Goal: Task Accomplishment & Management: Complete application form

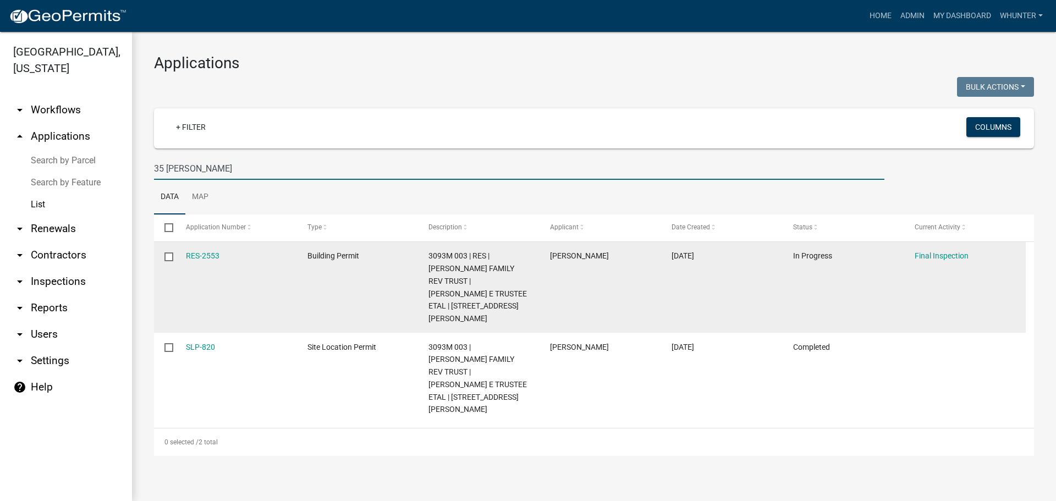
drag, startPoint x: 203, startPoint y: 170, endPoint x: 498, endPoint y: 262, distance: 309.4
click at [0, 147] on div "[GEOGRAPHIC_DATA], [US_STATE] arrow_drop_down Workflows List arrow_drop_up Appl…" at bounding box center [528, 266] width 1056 height 469
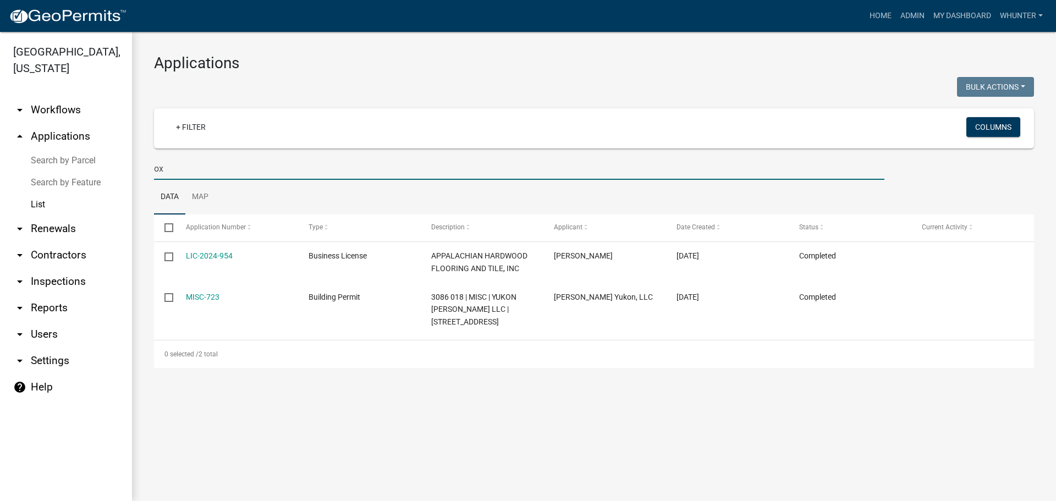
type input "o"
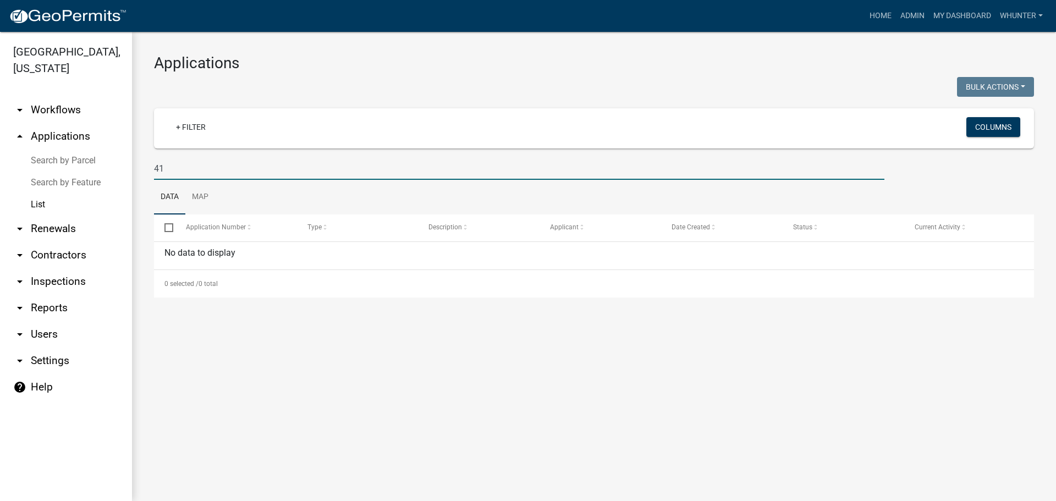
type input "4"
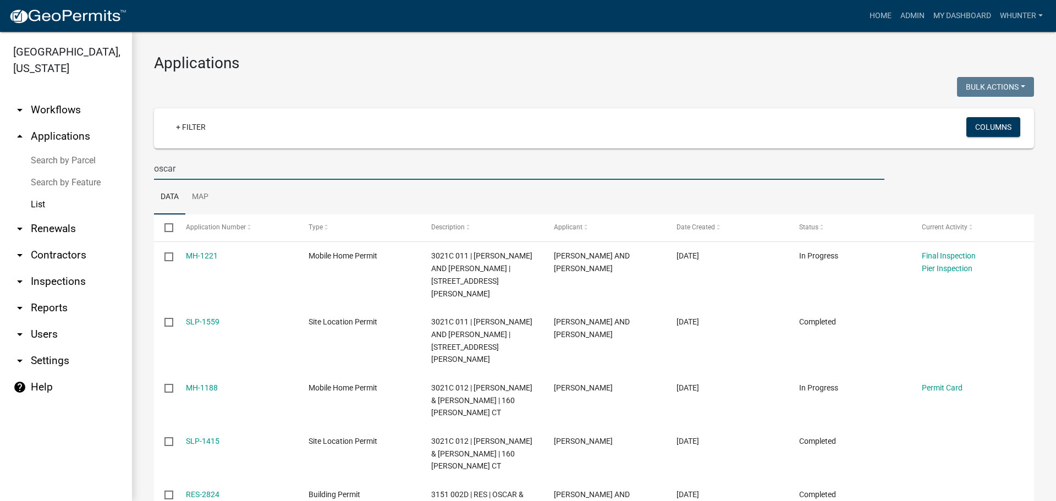
drag, startPoint x: 196, startPoint y: 169, endPoint x: 116, endPoint y: 181, distance: 81.3
click at [30, 157] on div "[GEOGRAPHIC_DATA], [US_STATE] arrow_drop_down Workflows List arrow_drop_up Appl…" at bounding box center [528, 266] width 1056 height 469
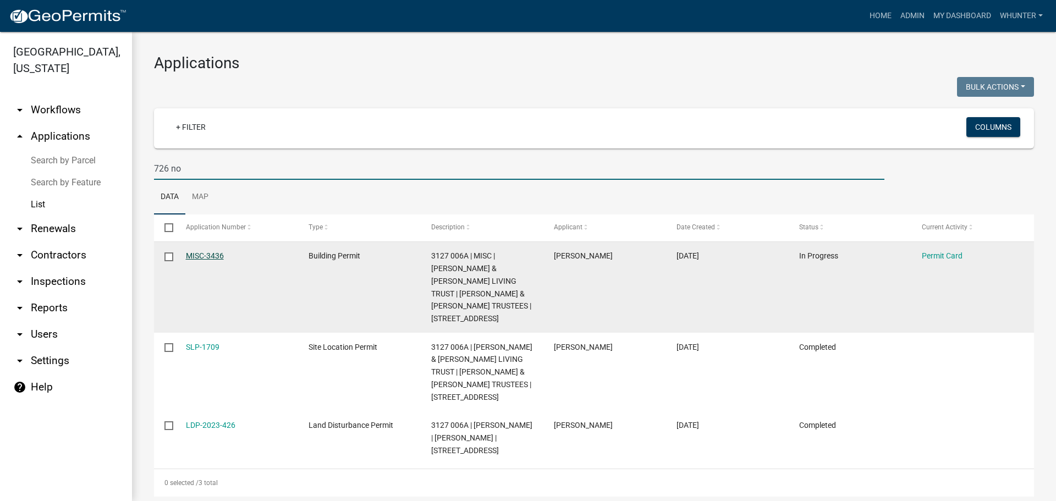
type input "726 no"
click at [205, 257] on link "MISC-3436" at bounding box center [205, 255] width 38 height 9
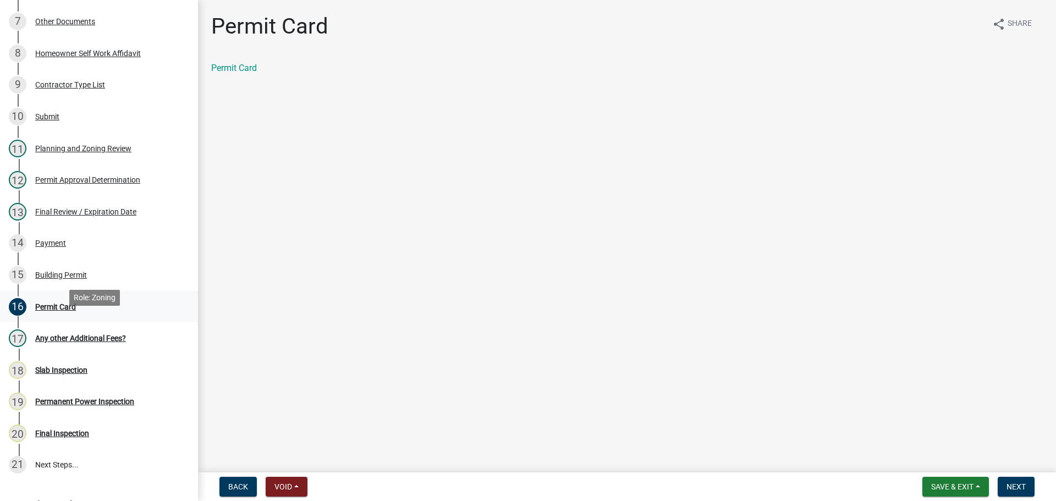
scroll to position [385, 0]
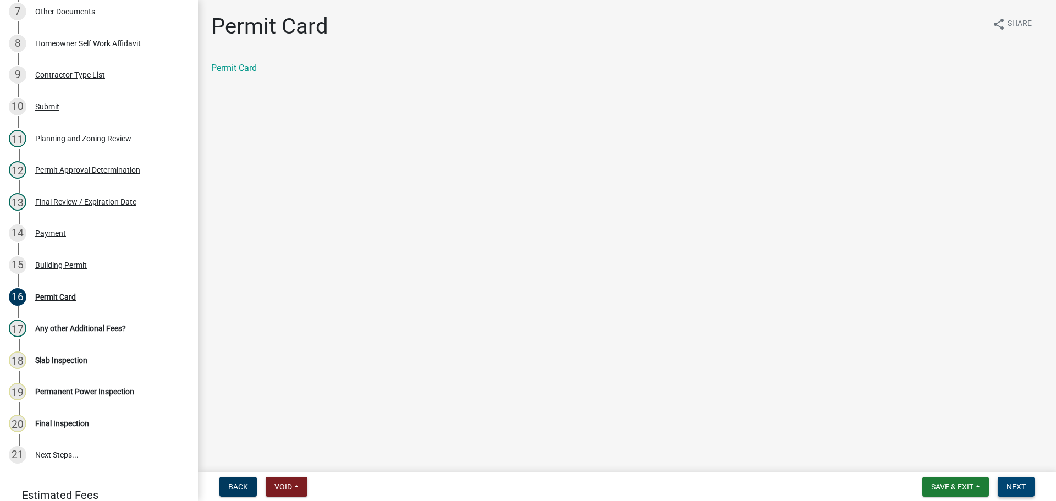
click at [1031, 482] on button "Next" at bounding box center [1016, 487] width 37 height 20
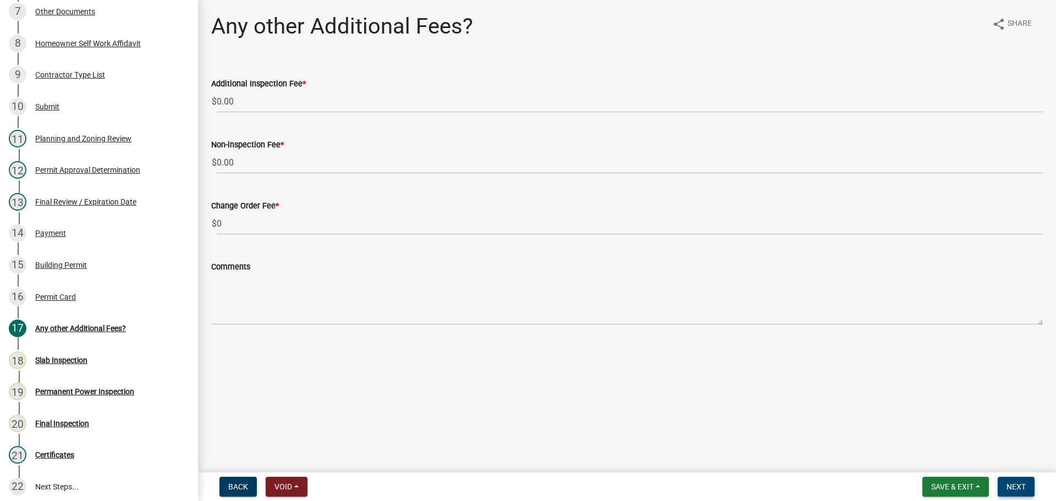
scroll to position [416, 0]
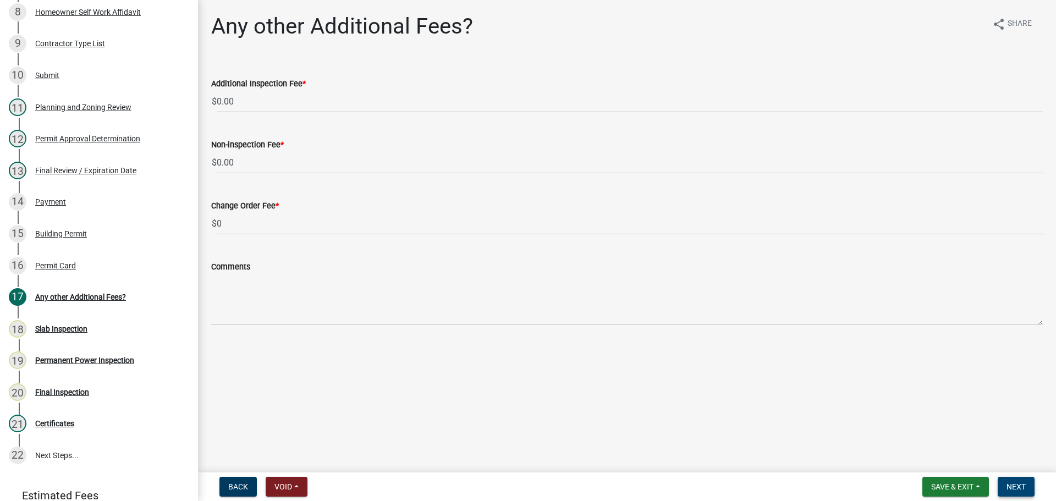
click at [1018, 486] on span "Next" at bounding box center [1015, 486] width 19 height 9
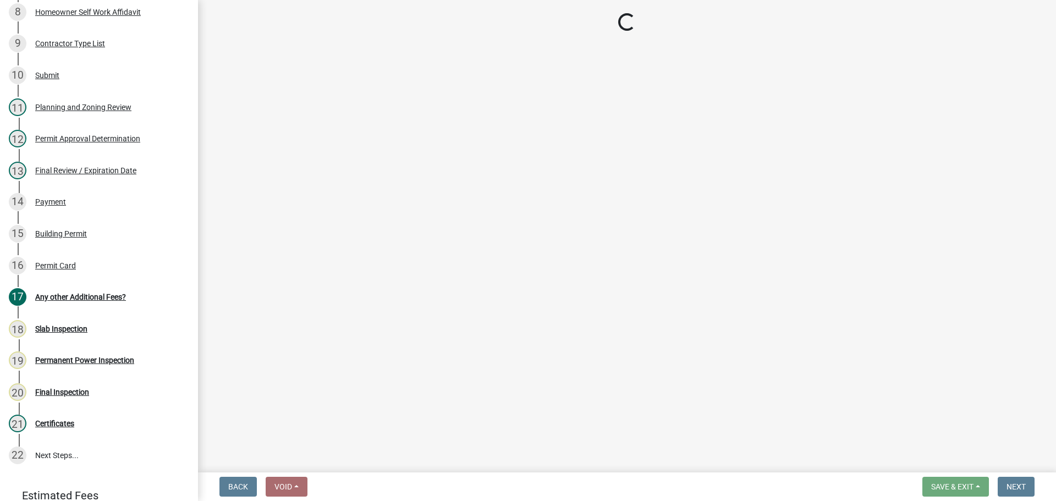
scroll to position [385, 0]
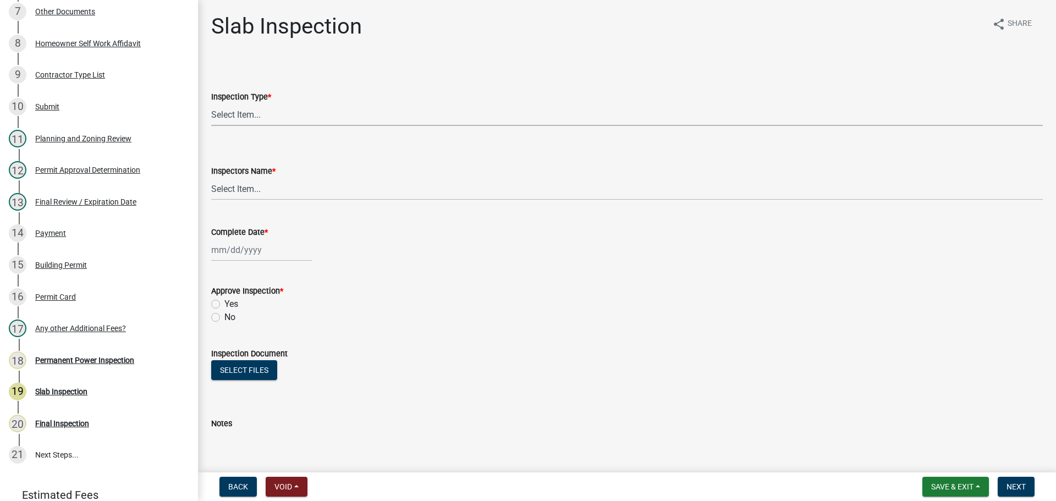
click at [279, 111] on select "Select Item... Slab" at bounding box center [626, 114] width 831 height 23
click at [211, 103] on select "Select Item... Slab" at bounding box center [626, 114] width 831 height 23
select select "f8392651-b403-4067-a830-3c888ccedcbb"
click at [260, 190] on select "Select Item... [PERSON_NAME] ([PERSON_NAME]) [PERSON_NAME] ([PERSON_NAME]) Engi…" at bounding box center [626, 189] width 831 height 23
select select "b7f275ba-f507-42fd-b9cd-cd9544451c64"
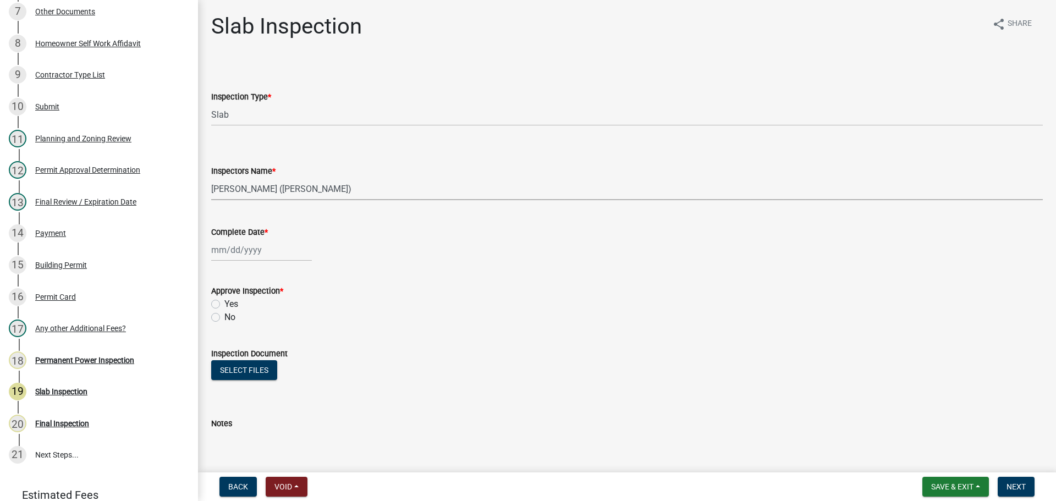
click at [211, 178] on select "Select Item... [PERSON_NAME] ([PERSON_NAME]) [PERSON_NAME] ([PERSON_NAME]) Engi…" at bounding box center [626, 189] width 831 height 23
click at [239, 247] on div at bounding box center [261, 250] width 101 height 23
select select "10"
select select "2025"
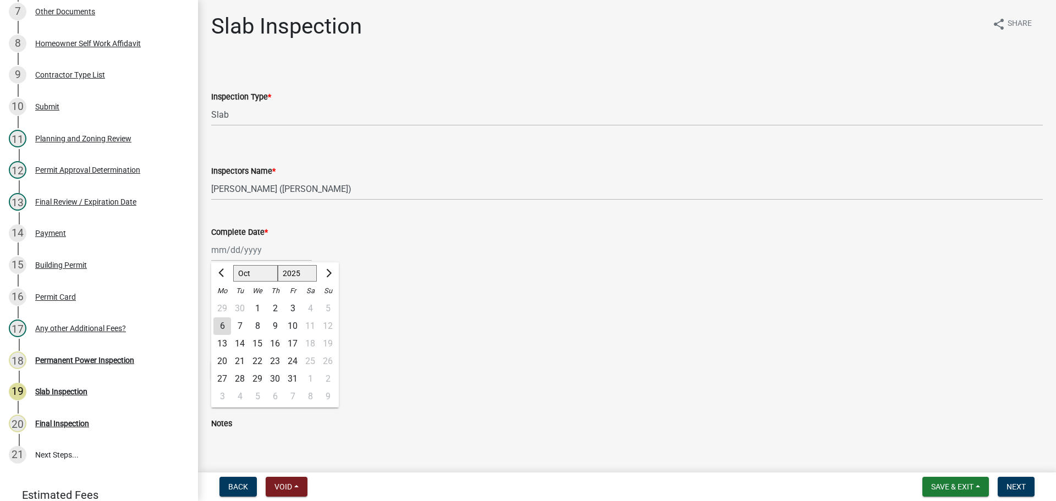
click at [218, 320] on div "6" at bounding box center [222, 326] width 18 height 18
type input "[DATE]"
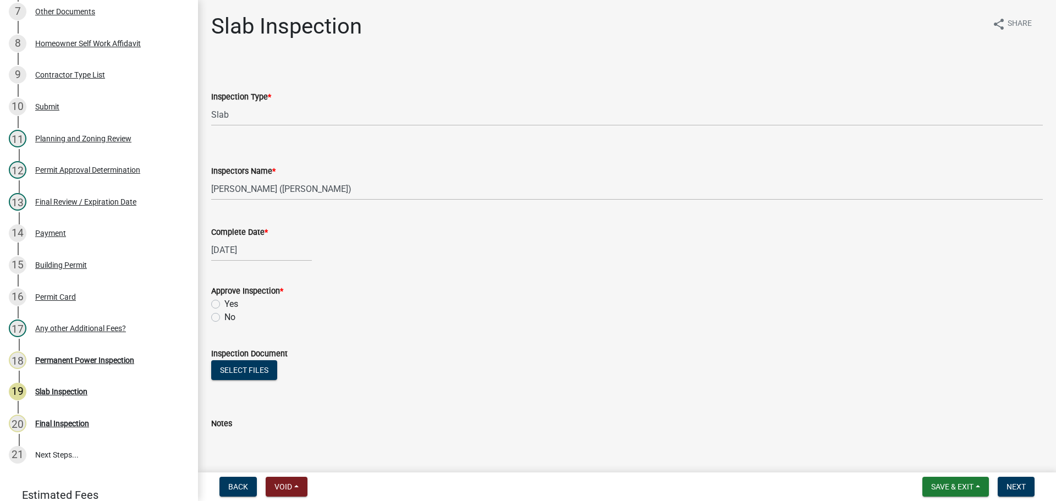
click at [239, 300] on div "Yes" at bounding box center [626, 304] width 831 height 13
click at [235, 302] on label "Yes" at bounding box center [231, 304] width 14 height 13
click at [232, 302] on input "Yes" at bounding box center [227, 301] width 7 height 7
radio input "true"
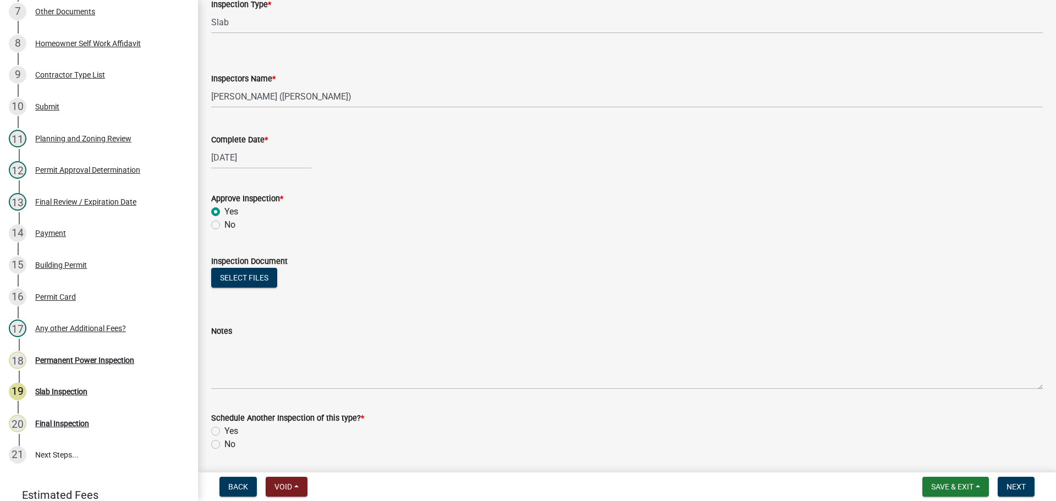
scroll to position [165, 0]
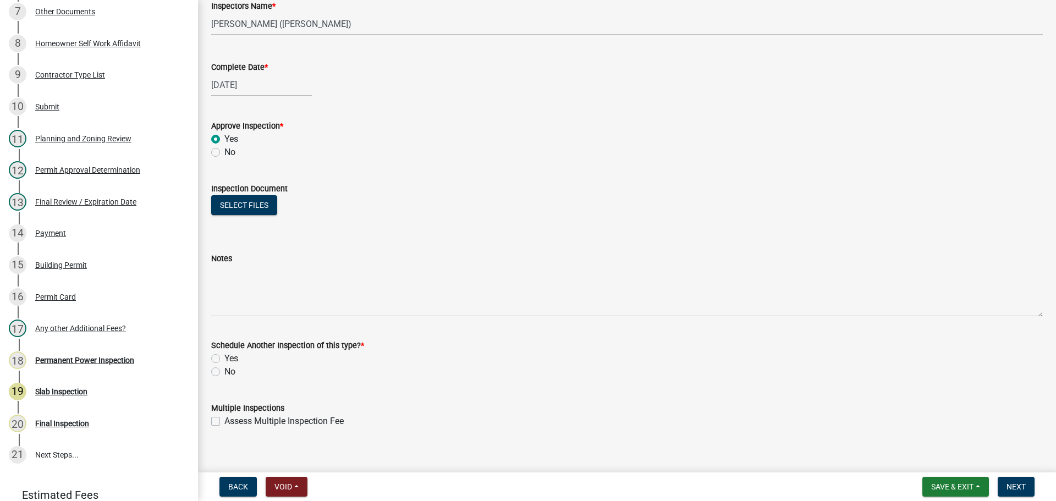
click at [225, 369] on label "No" at bounding box center [229, 371] width 11 height 13
click at [225, 369] on input "No" at bounding box center [227, 368] width 7 height 7
radio input "true"
click at [1021, 485] on span "Next" at bounding box center [1015, 486] width 19 height 9
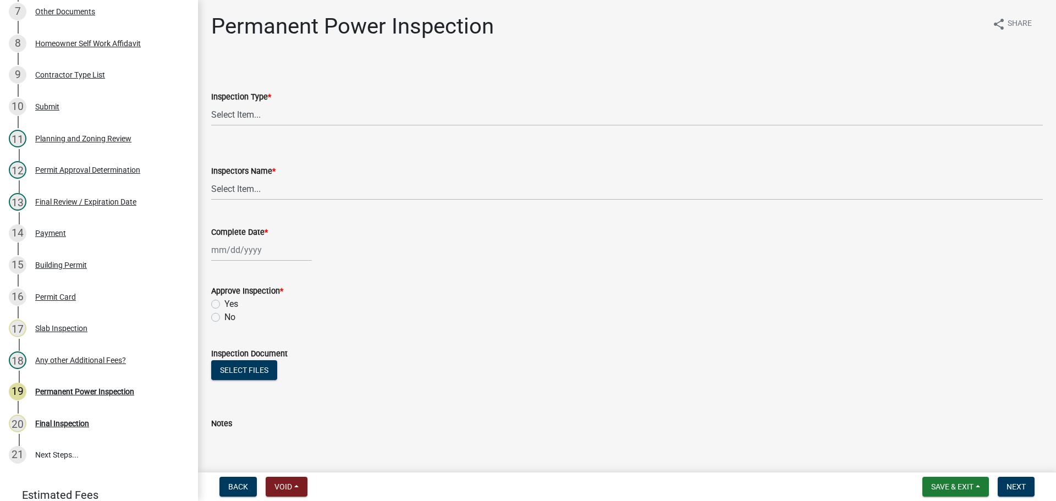
click at [944, 499] on nav "Back Void Withdraw Lock Expire Void Save & Exit Save Save & Exit Next" at bounding box center [627, 486] width 858 height 29
click at [955, 490] on span "Save & Exit" at bounding box center [952, 486] width 42 height 9
click at [944, 461] on button "Save & Exit" at bounding box center [945, 458] width 88 height 26
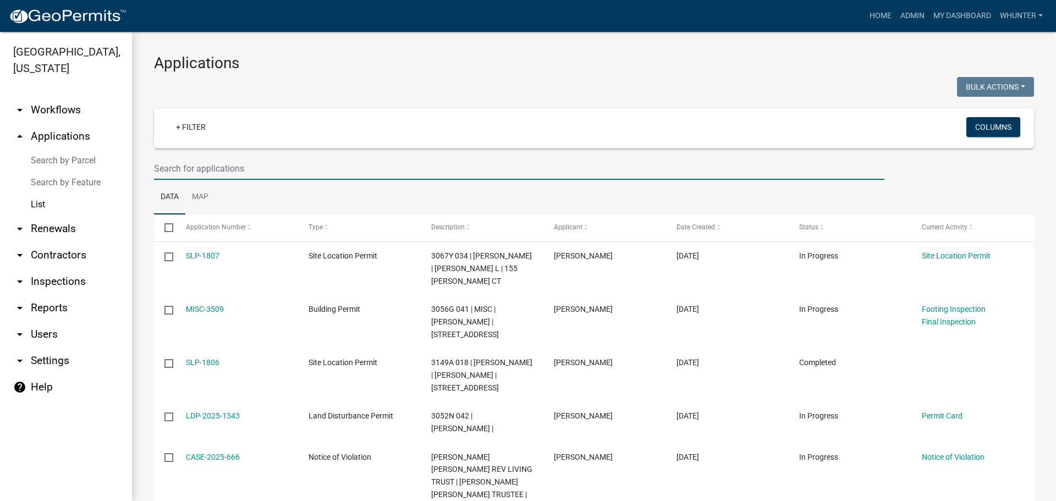
click at [366, 166] on input "text" at bounding box center [519, 168] width 730 height 23
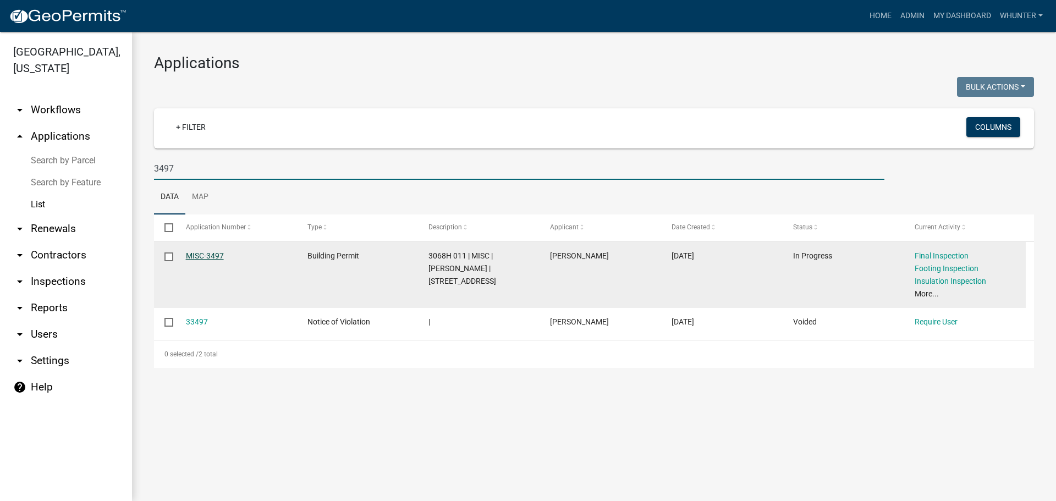
type input "3497"
click at [197, 260] on link "MISC-3497" at bounding box center [205, 255] width 38 height 9
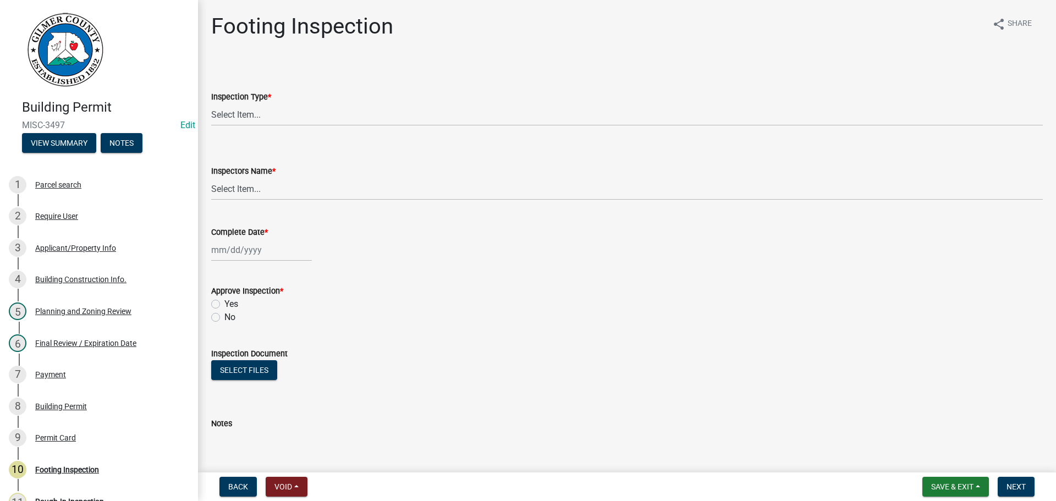
click at [258, 98] on label "Inspection Type *" at bounding box center [241, 97] width 60 height 8
click at [258, 103] on select "Select Item... Footing" at bounding box center [626, 114] width 831 height 23
click at [265, 116] on select "Select Item... Footing" at bounding box center [626, 114] width 831 height 23
click at [211, 103] on select "Select Item... Footing" at bounding box center [626, 114] width 831 height 23
select select "8aa0fa75-bb70-4f22-832f-48224da25d1e"
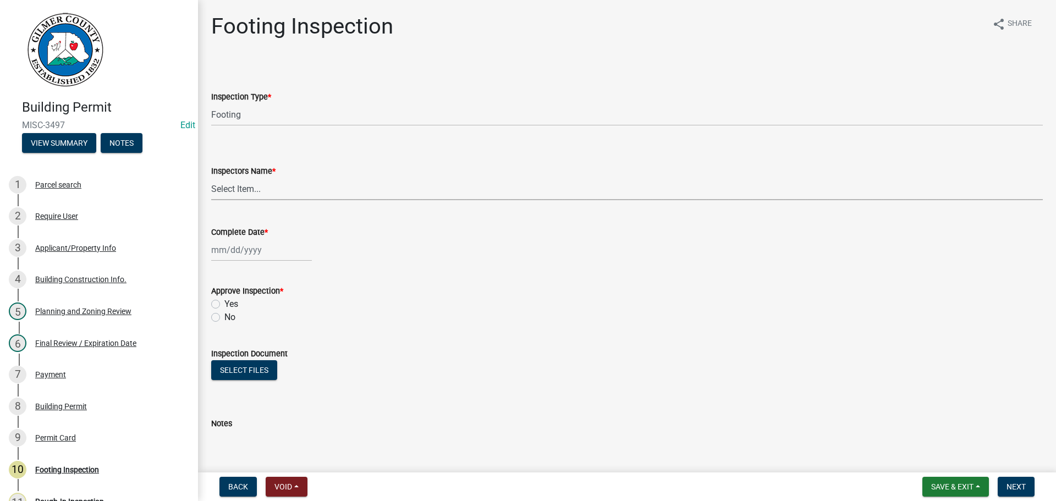
drag, startPoint x: 262, startPoint y: 185, endPoint x: 267, endPoint y: 200, distance: 15.0
click at [262, 186] on select "Select Item... [PERSON_NAME] ([PERSON_NAME]) [PERSON_NAME] ([PERSON_NAME]) Engi…" at bounding box center [626, 189] width 831 height 23
select select "b7f275ba-f507-42fd-b9cd-cd9544451c64"
click at [211, 178] on select "Select Item... [PERSON_NAME] ([PERSON_NAME]) [PERSON_NAME] ([PERSON_NAME]) Engi…" at bounding box center [626, 189] width 831 height 23
select select "10"
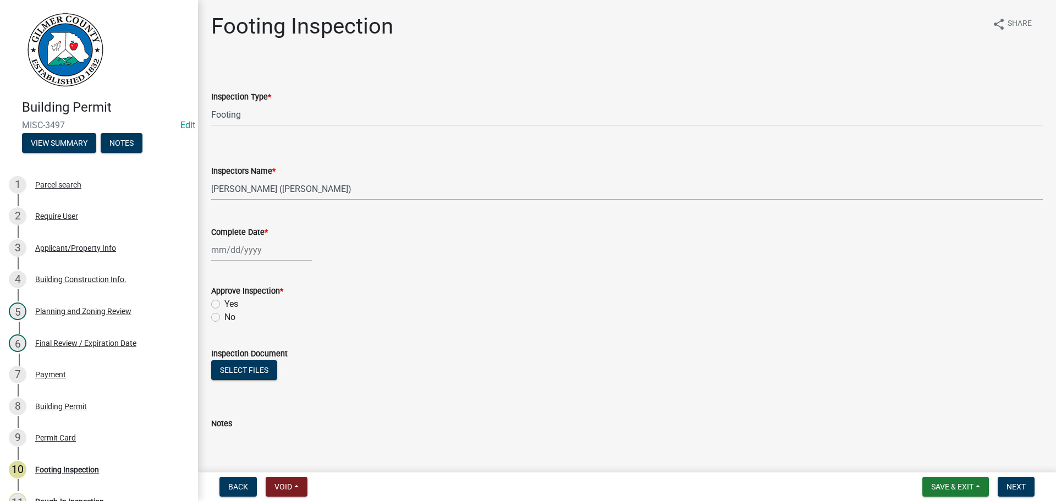
select select "2025"
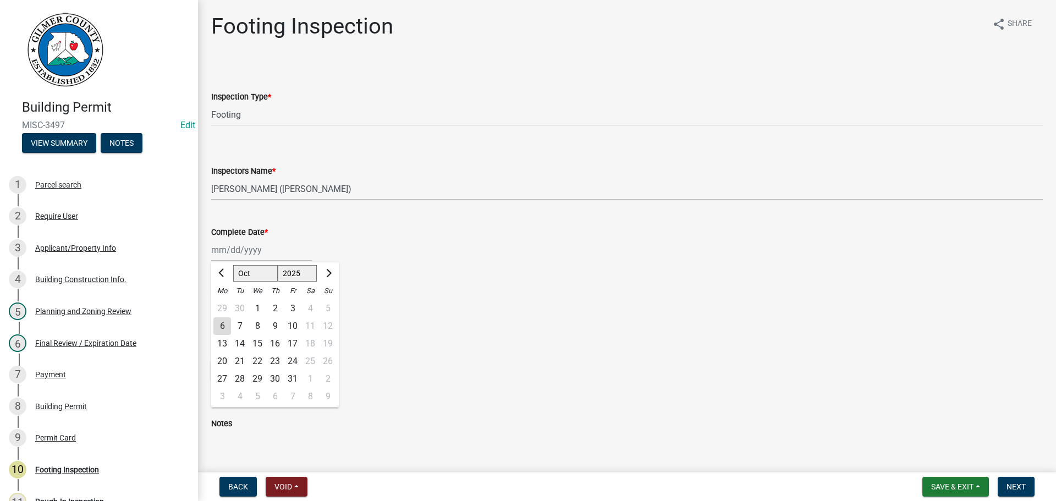
drag, startPoint x: 233, startPoint y: 252, endPoint x: 233, endPoint y: 266, distance: 13.2
click at [232, 261] on div "[PERSON_NAME] Feb Mar Apr [PERSON_NAME][DATE] Oct Nov [DATE] 1526 1527 1528 152…" at bounding box center [261, 250] width 101 height 23
click at [223, 324] on div "6" at bounding box center [222, 326] width 18 height 18
type input "[DATE]"
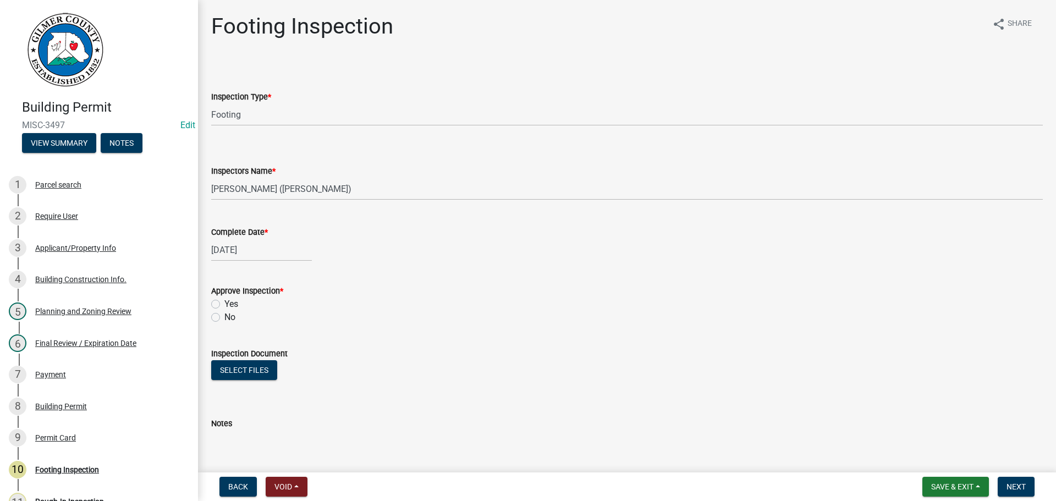
click at [220, 299] on div "Yes" at bounding box center [626, 304] width 831 height 13
click at [224, 303] on label "Yes" at bounding box center [231, 304] width 14 height 13
click at [224, 303] on input "Yes" at bounding box center [227, 301] width 7 height 7
radio input "true"
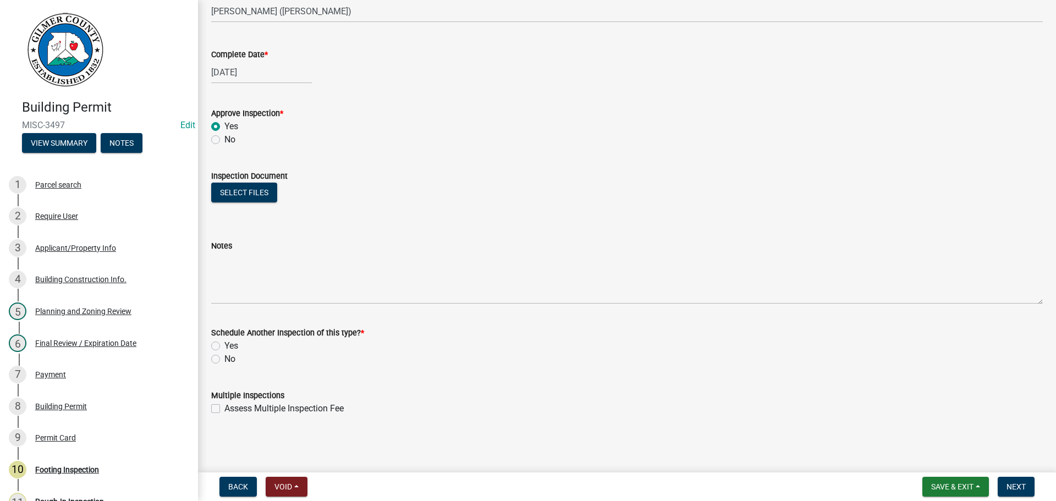
click at [221, 360] on div "No" at bounding box center [626, 359] width 831 height 13
click at [227, 361] on label "No" at bounding box center [229, 359] width 11 height 13
click at [227, 360] on input "No" at bounding box center [227, 356] width 7 height 7
radio input "true"
click at [1004, 496] on button "Next" at bounding box center [1016, 487] width 37 height 20
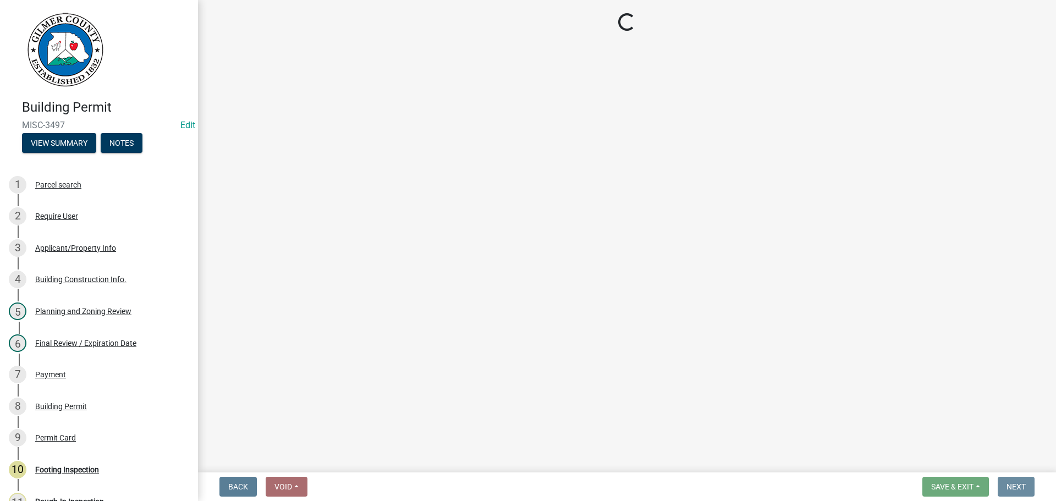
scroll to position [0, 0]
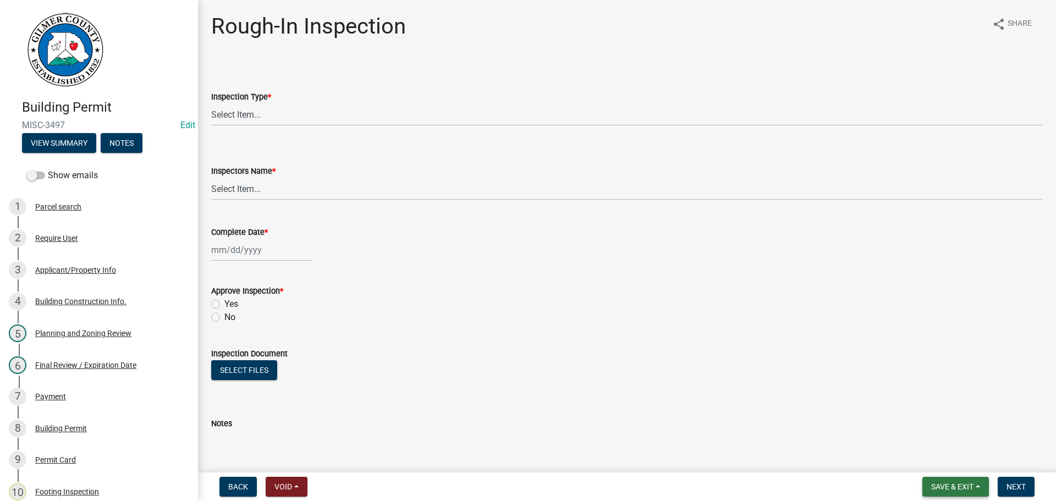
click at [960, 483] on span "Save & Exit" at bounding box center [952, 486] width 42 height 9
click at [933, 462] on button "Save & Exit" at bounding box center [945, 458] width 88 height 26
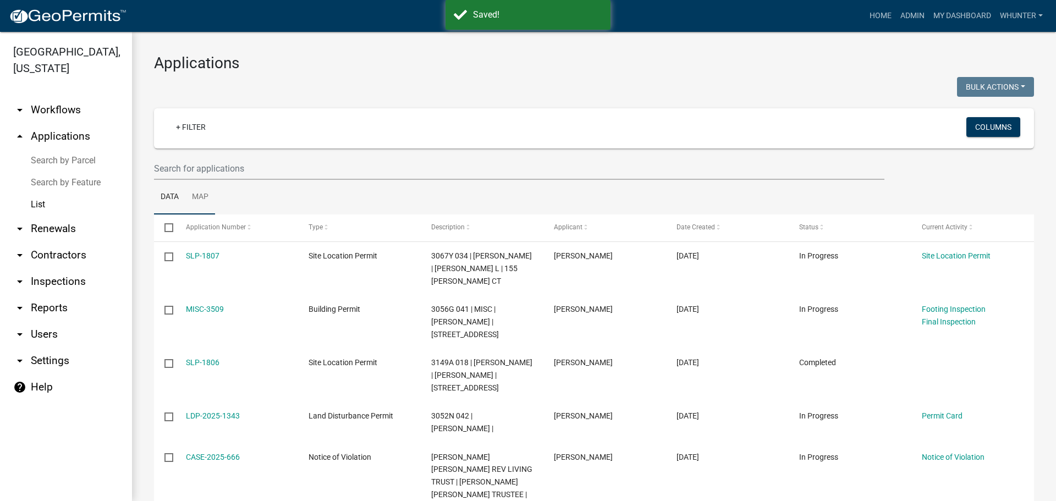
drag, startPoint x: 196, startPoint y: 179, endPoint x: 205, endPoint y: 174, distance: 9.6
click at [196, 180] on link "Map" at bounding box center [200, 197] width 30 height 35
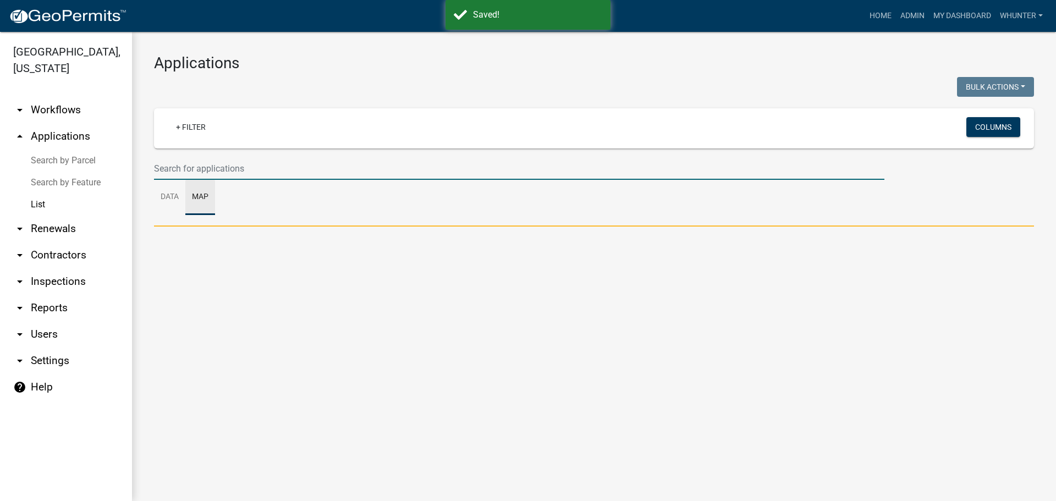
click at [205, 174] on input "text" at bounding box center [519, 168] width 730 height 23
click at [169, 204] on link "Data" at bounding box center [169, 197] width 31 height 35
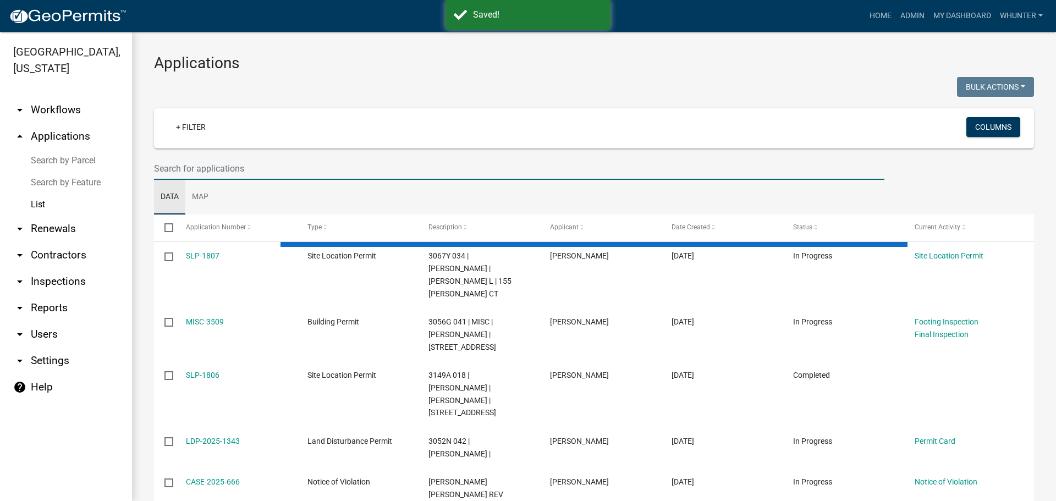
drag, startPoint x: 205, startPoint y: 159, endPoint x: 371, endPoint y: 219, distance: 176.6
click at [205, 159] on input "text" at bounding box center [519, 168] width 730 height 23
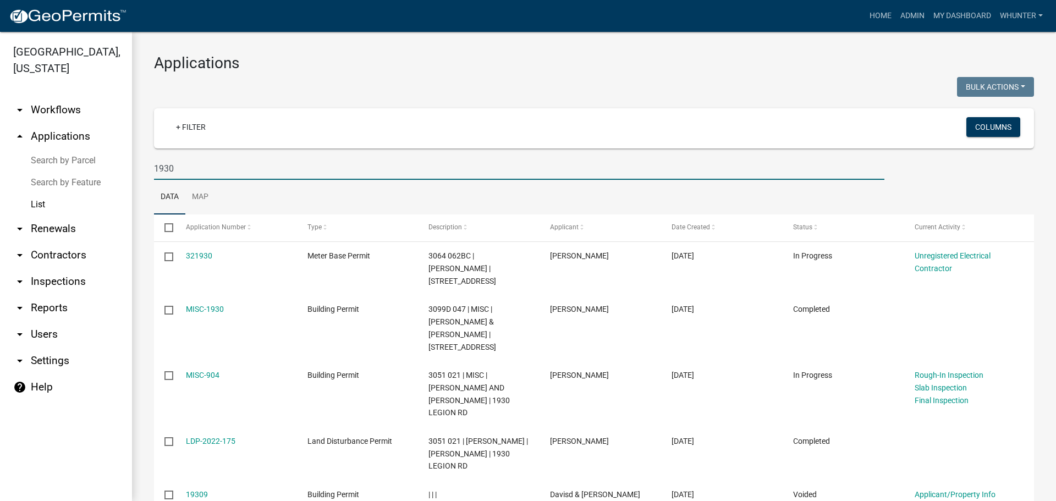
drag, startPoint x: 210, startPoint y: 169, endPoint x: 2, endPoint y: 109, distance: 216.3
click at [0, 109] on div "[GEOGRAPHIC_DATA], [US_STATE] arrow_drop_down Workflows List arrow_drop_up Appl…" at bounding box center [528, 266] width 1056 height 469
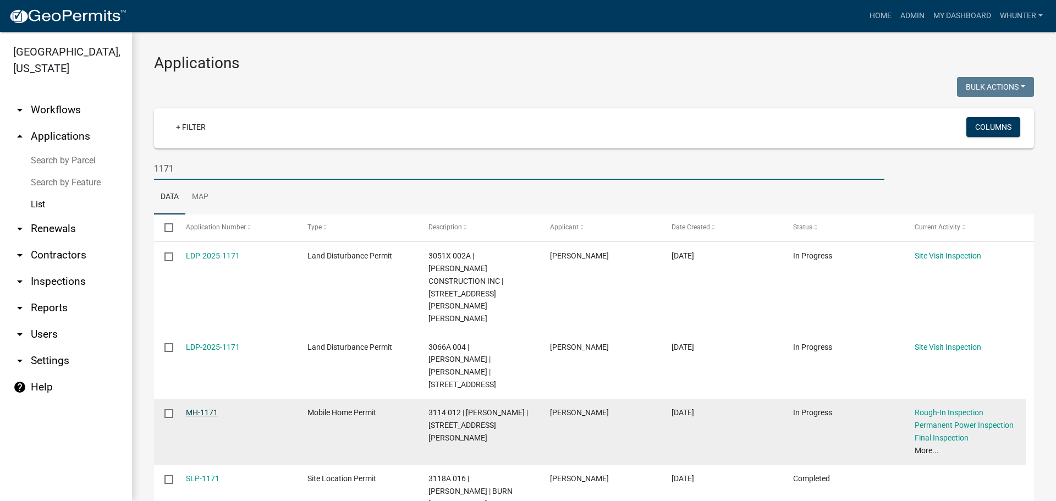
type input "1171"
click at [203, 408] on link "MH-1171" at bounding box center [202, 412] width 32 height 9
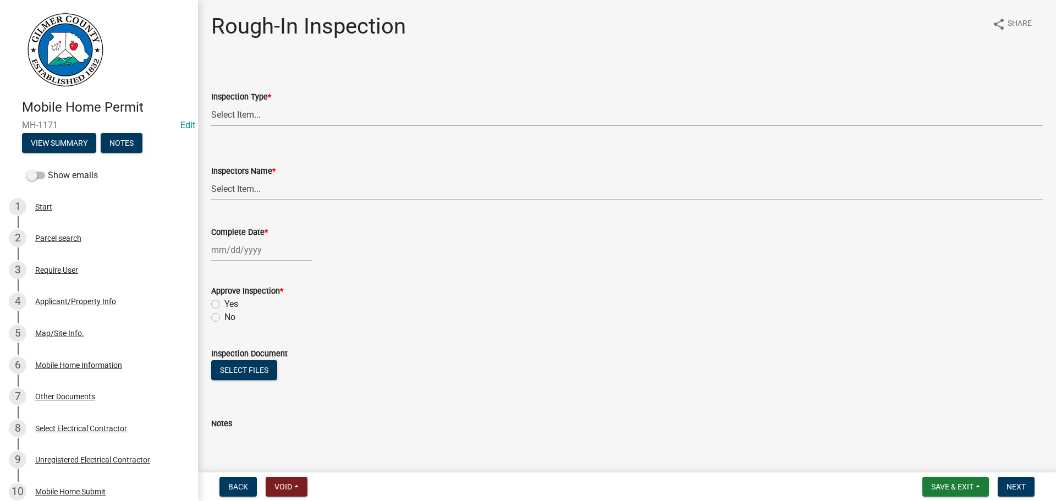
click at [294, 123] on select "Select Item... Rough-In" at bounding box center [626, 114] width 831 height 23
click at [211, 103] on select "Select Item... Rough-In" at bounding box center [626, 114] width 831 height 23
select select "144a2717-66e5-431d-b8b7-2eccda554f40"
click at [287, 196] on select "Select Item... [PERSON_NAME] ([PERSON_NAME]) [PERSON_NAME] ([PERSON_NAME]) Engi…" at bounding box center [626, 189] width 831 height 23
select select "b7f275ba-f507-42fd-b9cd-cd9544451c64"
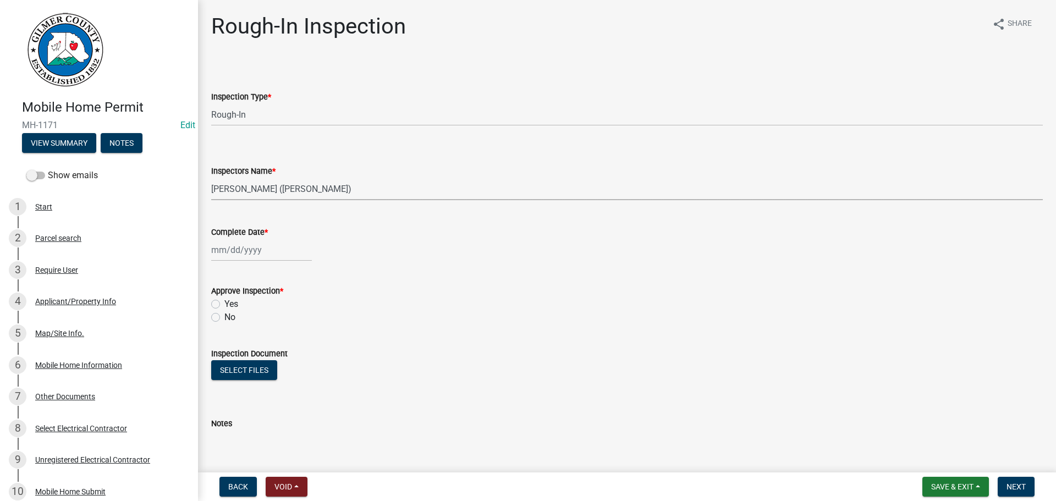
click at [211, 178] on select "Select Item... [PERSON_NAME] ([PERSON_NAME]) [PERSON_NAME] ([PERSON_NAME]) Engi…" at bounding box center [626, 189] width 831 height 23
click at [244, 253] on div at bounding box center [261, 250] width 101 height 23
select select "10"
select select "2025"
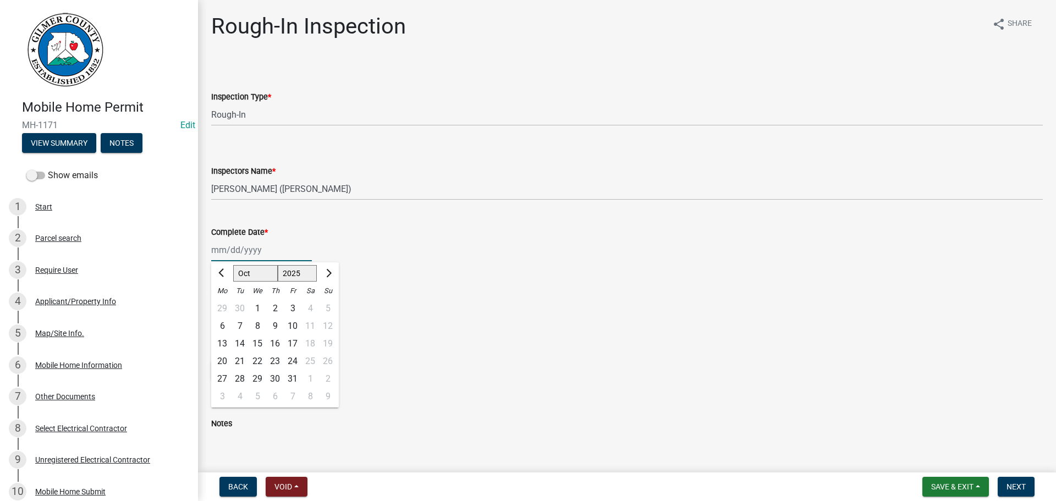
click at [256, 279] on select "Jan Feb Mar Apr May Jun [DATE] Aug Sep Oct Nov Dec" at bounding box center [255, 273] width 45 height 16
select select "3"
click at [233, 265] on select "Jan Feb Mar Apr May Jun [DATE] Aug Sep Oct Nov Dec" at bounding box center [255, 273] width 45 height 16
drag, startPoint x: 221, startPoint y: 391, endPoint x: 240, endPoint y: 383, distance: 21.2
click at [221, 392] on div "31" at bounding box center [222, 397] width 18 height 18
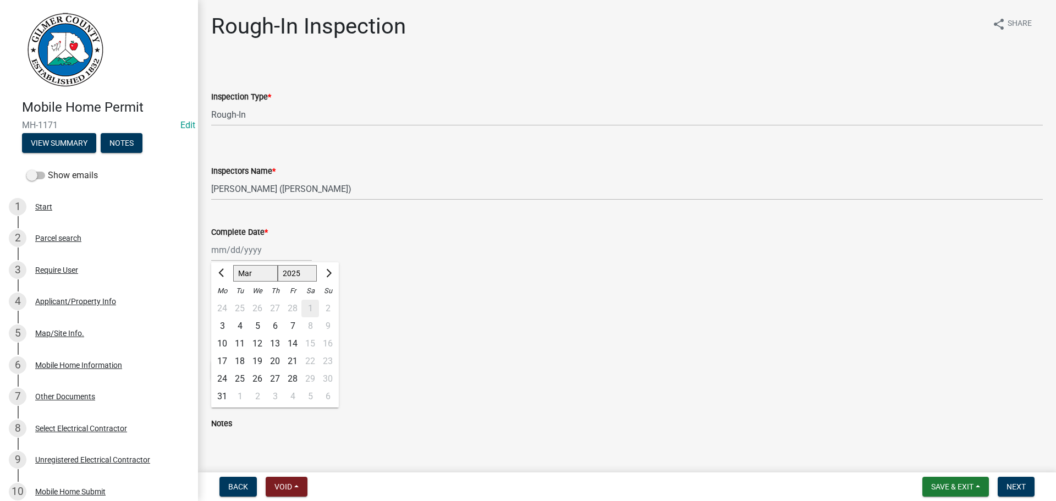
type input "[DATE]"
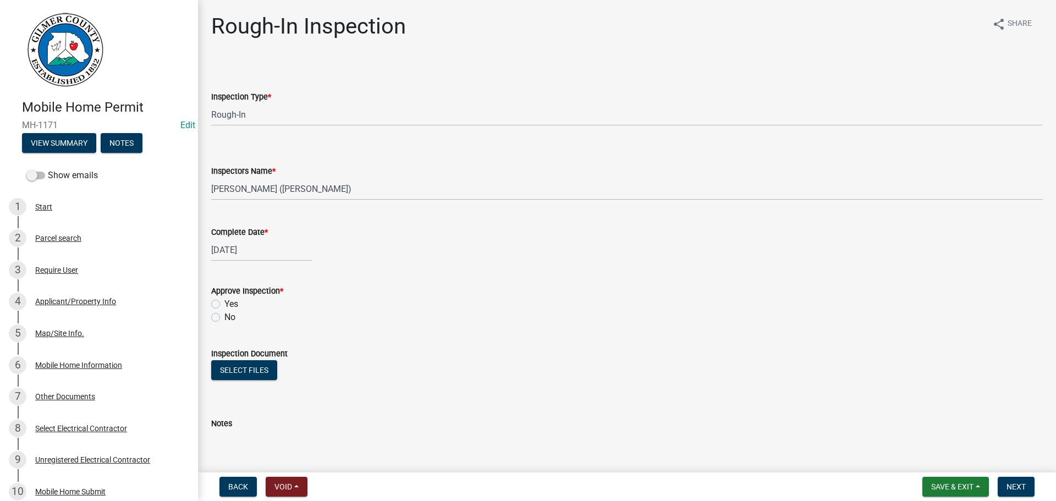
drag, startPoint x: 226, startPoint y: 302, endPoint x: 242, endPoint y: 313, distance: 19.4
click at [226, 304] on label "Yes" at bounding box center [231, 304] width 14 height 13
click at [226, 304] on input "Yes" at bounding box center [227, 301] width 7 height 7
radio input "true"
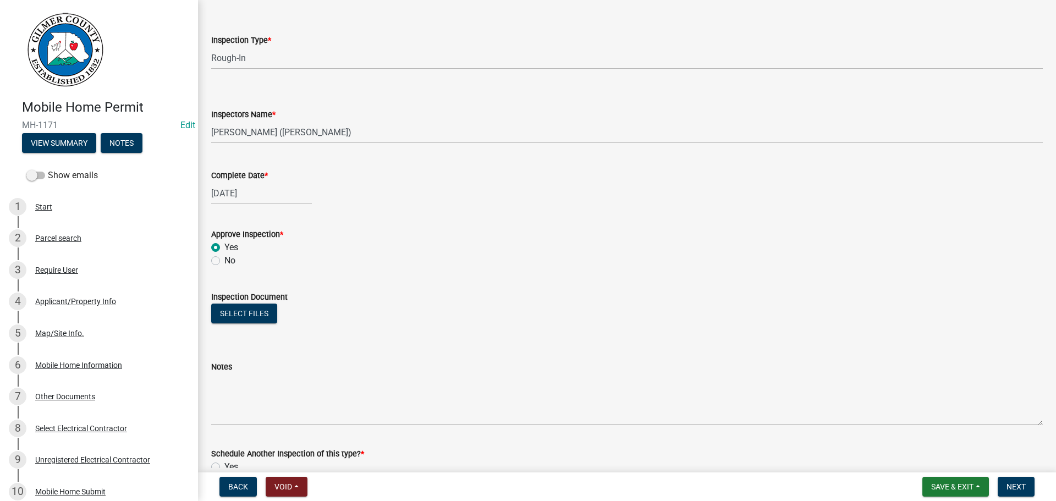
scroll to position [128, 0]
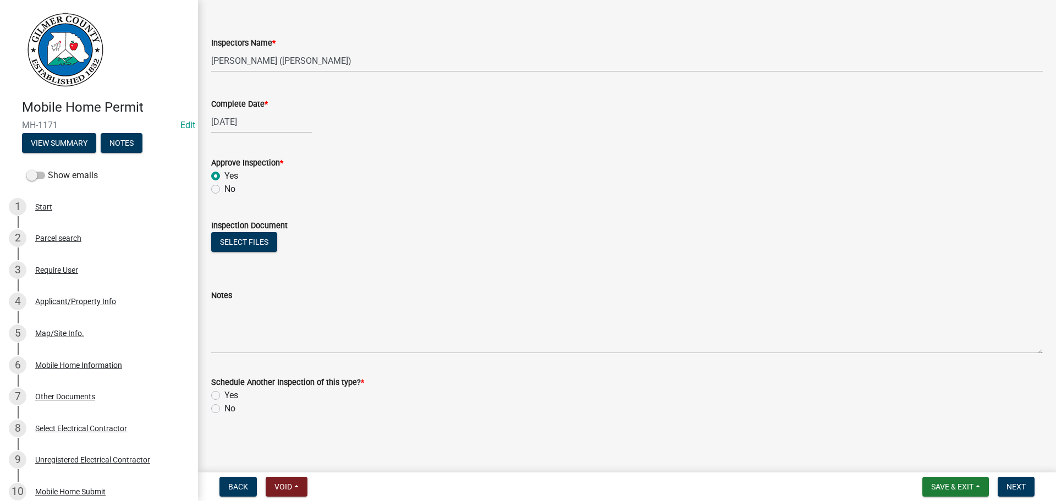
click at [230, 414] on label "No" at bounding box center [229, 408] width 11 height 13
click at [230, 409] on input "No" at bounding box center [227, 405] width 7 height 7
radio input "true"
click at [231, 409] on label "No" at bounding box center [229, 408] width 11 height 13
click at [231, 409] on input "No" at bounding box center [227, 405] width 7 height 7
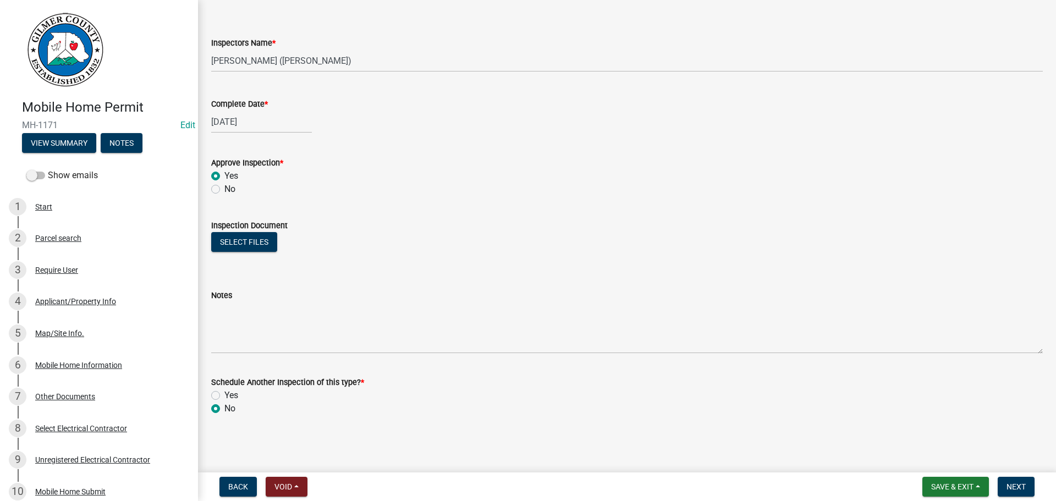
click at [1019, 497] on nav "Back Void Withdraw Lock Expire Void Save & Exit Save Save & Exit Next" at bounding box center [627, 486] width 858 height 29
click at [1016, 482] on span "Next" at bounding box center [1015, 486] width 19 height 9
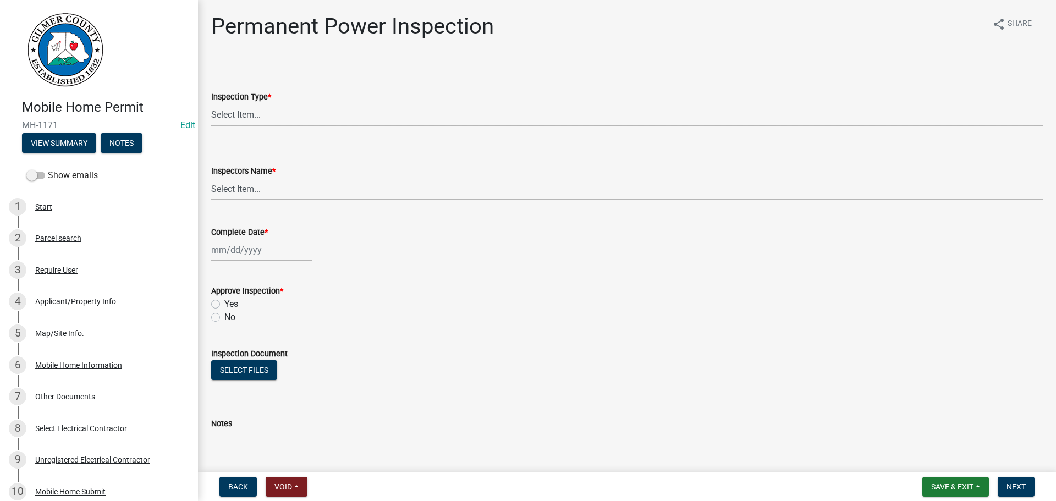
click at [307, 122] on select "Select Item... Permanent Power" at bounding box center [626, 114] width 831 height 23
click at [211, 103] on select "Select Item... Permanent Power" at bounding box center [626, 114] width 831 height 23
select select "08dc4791-66c6-4c86-9d3e-afcbe29d4e52"
click at [274, 189] on select "Select Item... [PERSON_NAME] ([PERSON_NAME]) [PERSON_NAME] ([PERSON_NAME]) Engi…" at bounding box center [626, 189] width 831 height 23
select select "b7f275ba-f507-42fd-b9cd-cd9544451c64"
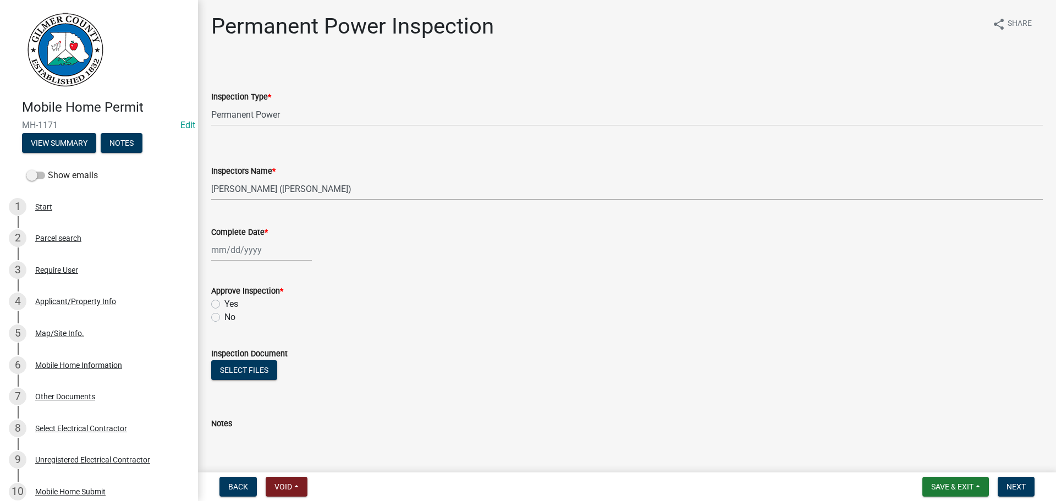
click at [211, 178] on select "Select Item... [PERSON_NAME] ([PERSON_NAME]) [PERSON_NAME] ([PERSON_NAME]) Engi…" at bounding box center [626, 189] width 831 height 23
click at [244, 277] on form "Approve Inspection * Yes No" at bounding box center [626, 297] width 831 height 53
click at [236, 253] on div at bounding box center [261, 250] width 101 height 23
select select "10"
select select "2025"
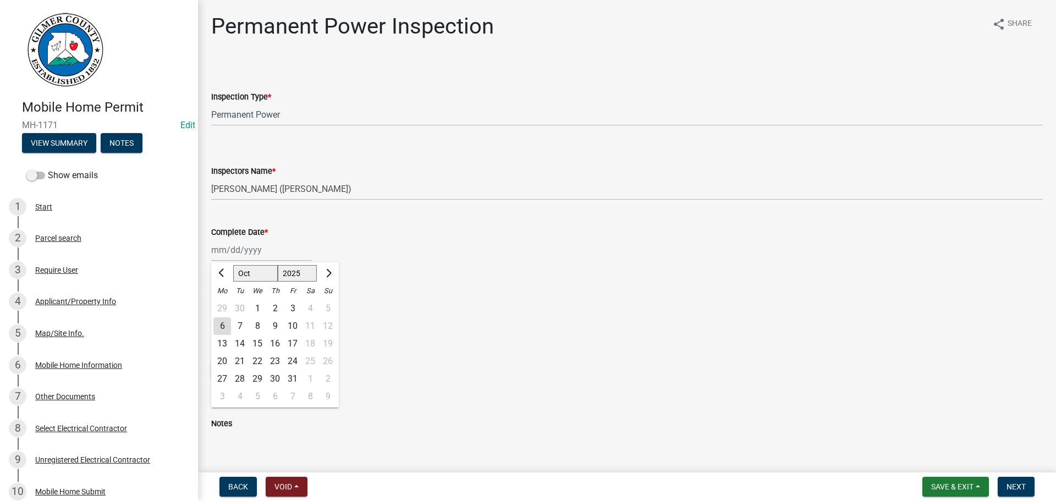
drag, startPoint x: 242, startPoint y: 271, endPoint x: 248, endPoint y: 279, distance: 10.7
click at [243, 271] on select "Jan Feb Mar Apr May Jun [DATE] Aug Sep Oct Nov Dec" at bounding box center [255, 273] width 45 height 16
select select "3"
click at [233, 265] on select "Jan Feb Mar Apr May Jun [DATE] Aug Sep Oct Nov Dec" at bounding box center [255, 273] width 45 height 16
click at [225, 393] on div "31" at bounding box center [222, 397] width 18 height 18
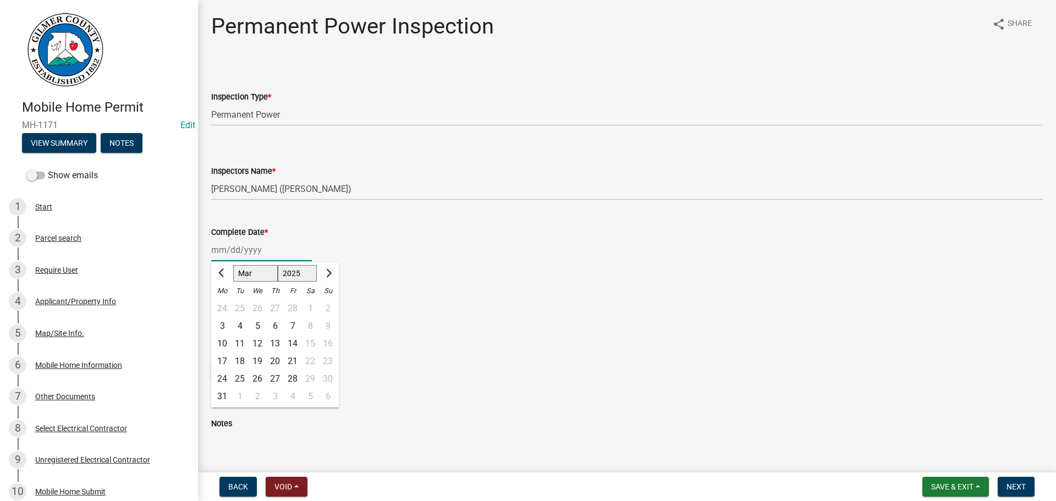
type input "[DATE]"
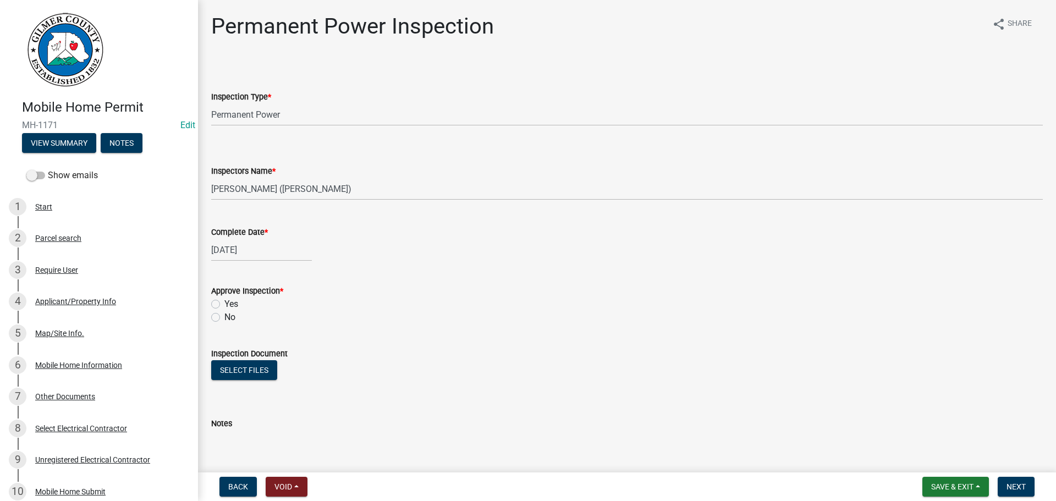
click at [232, 309] on label "Yes" at bounding box center [231, 304] width 14 height 13
click at [232, 305] on input "Yes" at bounding box center [227, 301] width 7 height 7
radio input "true"
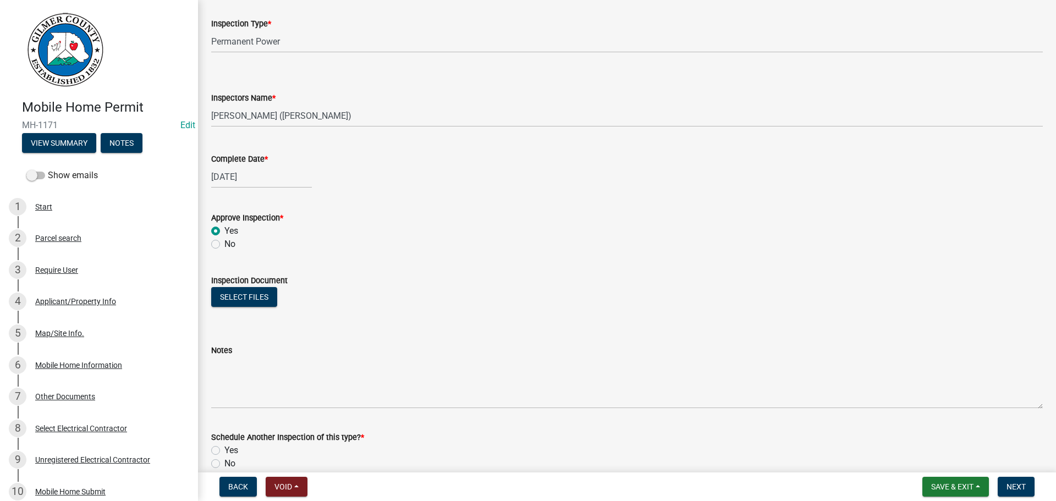
scroll to position [128, 0]
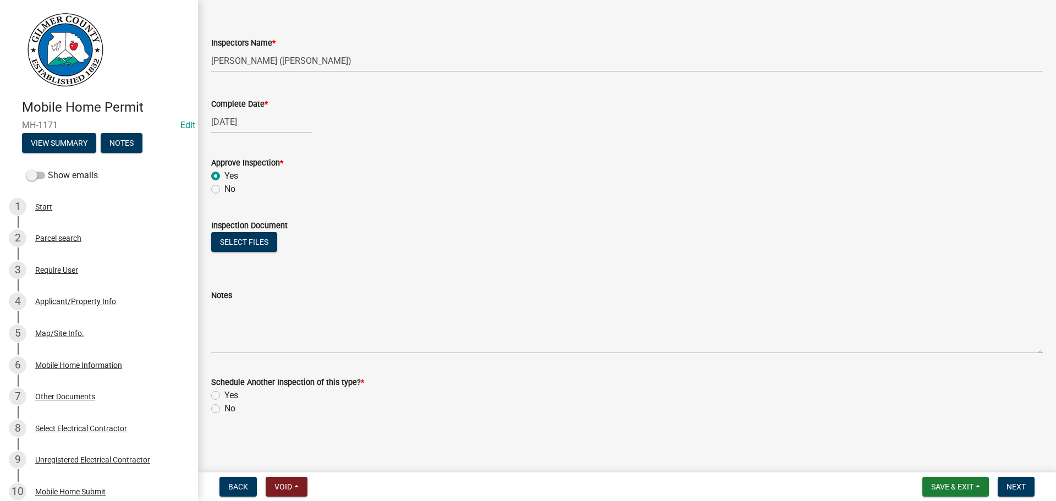
click at [234, 407] on label "No" at bounding box center [229, 408] width 11 height 13
click at [232, 407] on input "No" at bounding box center [227, 405] width 7 height 7
radio input "true"
click at [1006, 481] on button "Next" at bounding box center [1016, 487] width 37 height 20
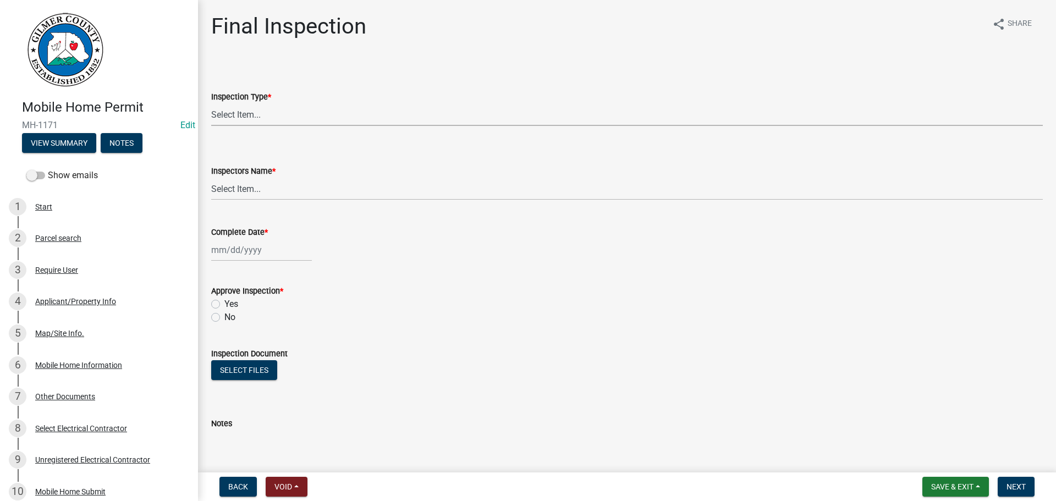
click at [299, 113] on select "Select Item... Final" at bounding box center [626, 114] width 831 height 23
click at [211, 103] on select "Select Item... Final" at bounding box center [626, 114] width 831 height 23
select select "68ea9506-92d8-4c77-854c-a0c5738c2580"
click at [260, 196] on select "Select Item... [PERSON_NAME] ([PERSON_NAME]) [PERSON_NAME] ([PERSON_NAME]) Engi…" at bounding box center [626, 189] width 831 height 23
select select "b7f275ba-f507-42fd-b9cd-cd9544451c64"
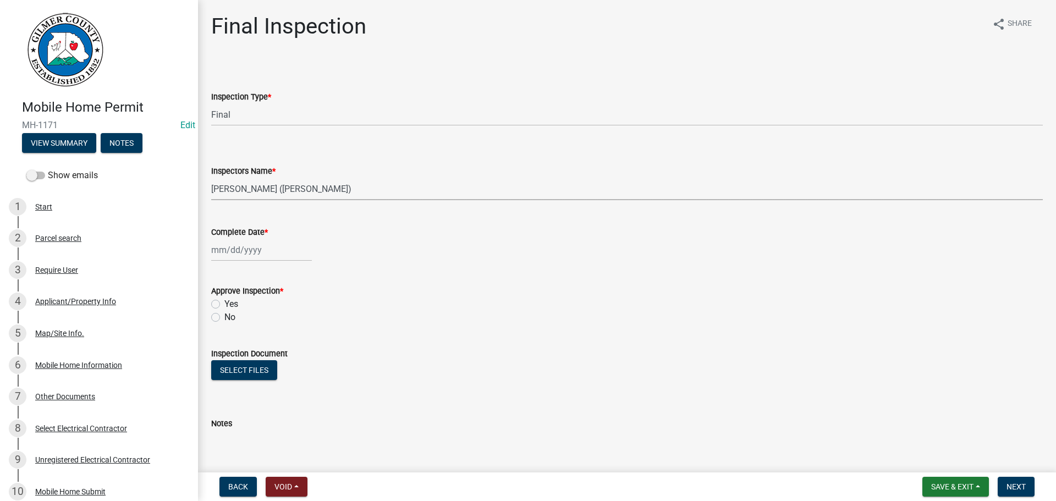
click at [211, 178] on select "Select Item... [PERSON_NAME] ([PERSON_NAME]) [PERSON_NAME] ([PERSON_NAME]) Engi…" at bounding box center [626, 189] width 831 height 23
click at [227, 256] on div at bounding box center [261, 250] width 101 height 23
select select "10"
select select "2025"
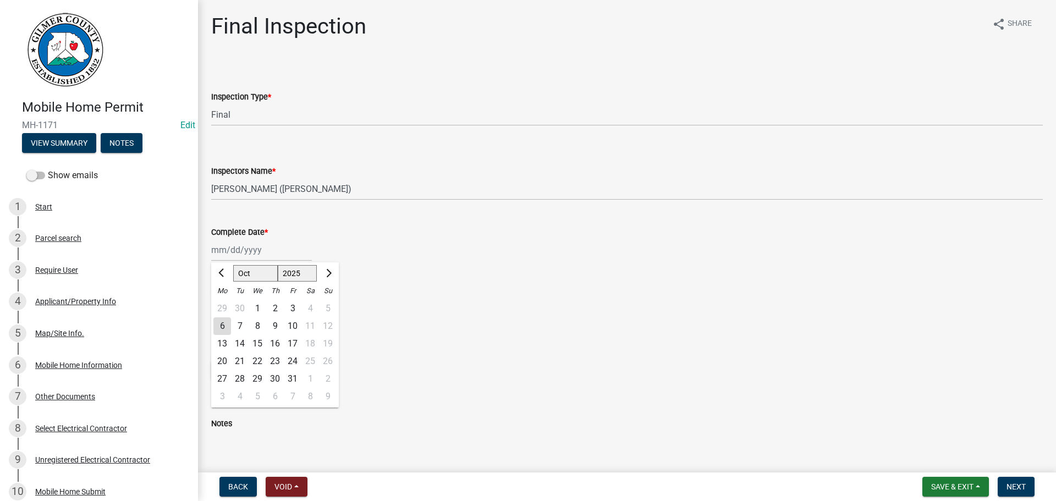
click at [225, 329] on div "6" at bounding box center [222, 326] width 18 height 18
type input "[DATE]"
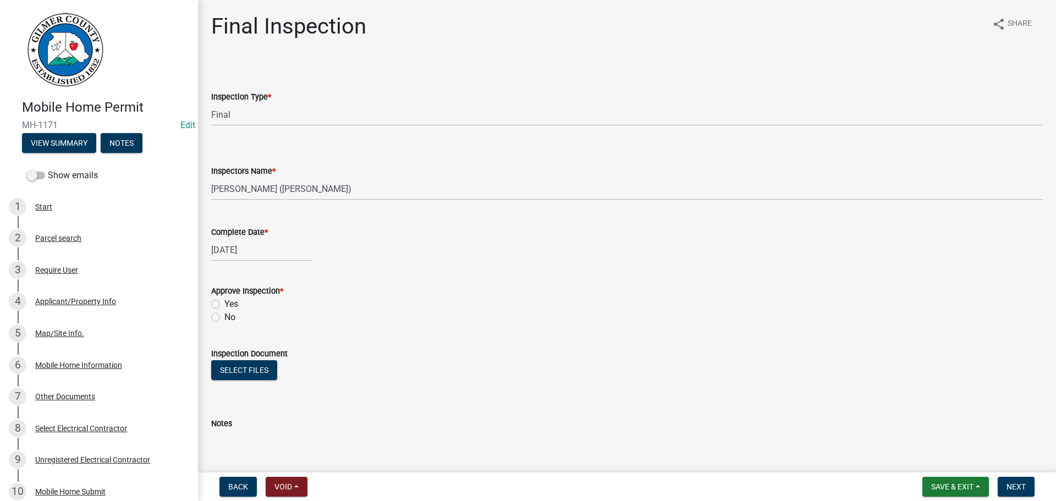
drag, startPoint x: 234, startPoint y: 323, endPoint x: 229, endPoint y: 304, distance: 19.3
click at [234, 320] on label "No" at bounding box center [229, 317] width 11 height 13
click at [232, 318] on input "No" at bounding box center [227, 314] width 7 height 7
radio input "true"
click at [229, 304] on label "Yes" at bounding box center [231, 304] width 14 height 13
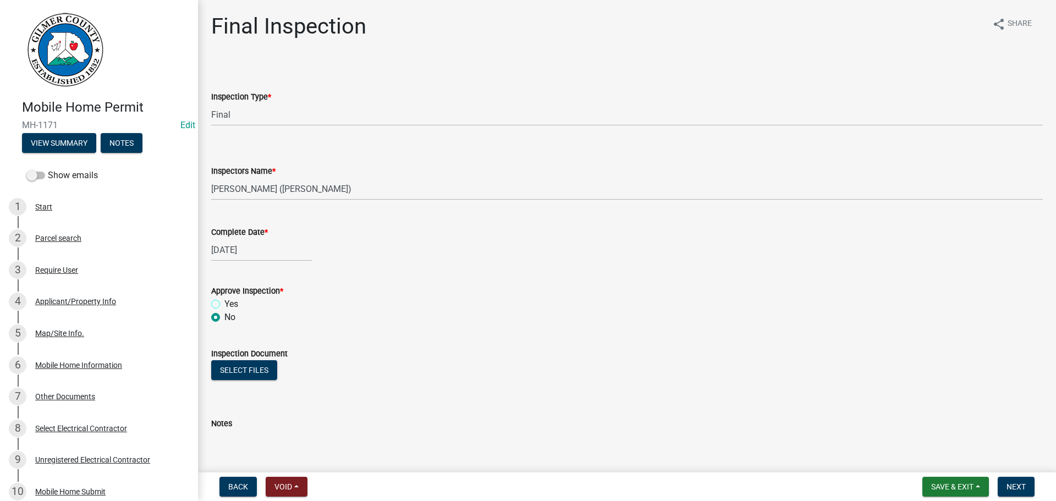
click at [229, 304] on input "Yes" at bounding box center [227, 301] width 7 height 7
radio input "true"
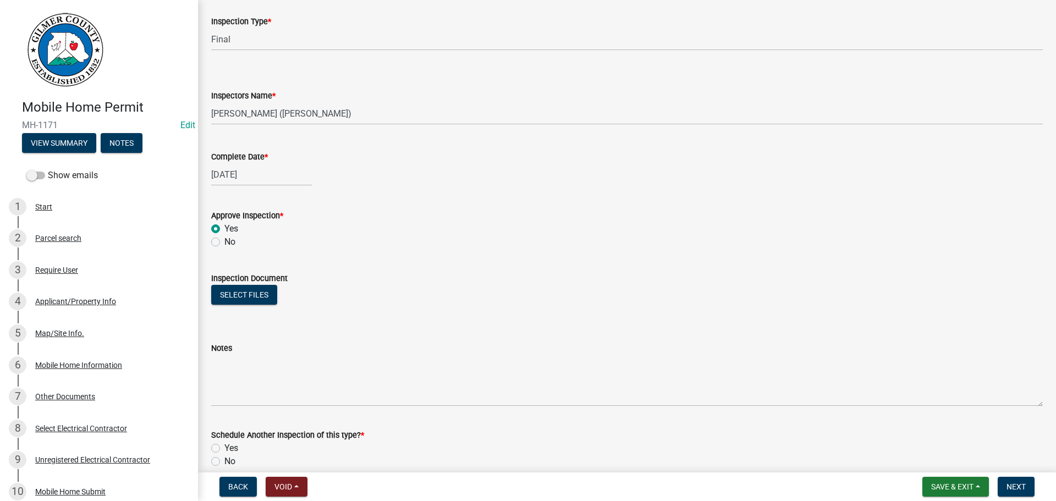
scroll to position [128, 0]
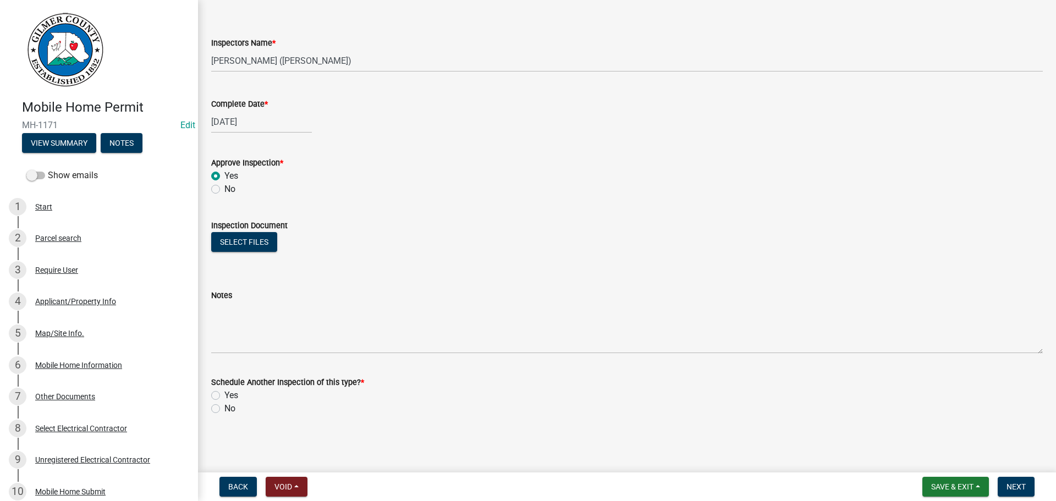
click at [228, 405] on label "No" at bounding box center [229, 408] width 11 height 13
click at [228, 405] on input "No" at bounding box center [227, 405] width 7 height 7
radio input "true"
click at [1023, 485] on span "Next" at bounding box center [1015, 486] width 19 height 9
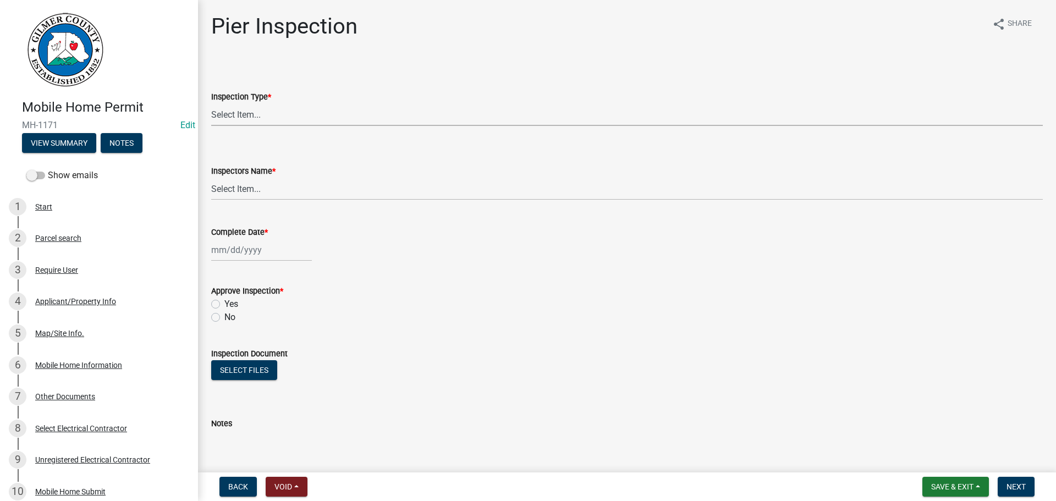
click at [261, 114] on select "Select Item... Pier" at bounding box center [626, 114] width 831 height 23
click at [211, 103] on select "Select Item... Pier" at bounding box center [626, 114] width 831 height 23
select select "1b850515-32bd-42de-9586-a5fa91f04e7f"
click at [269, 183] on select "Select Item... [PERSON_NAME] ([PERSON_NAME]) [PERSON_NAME] ([PERSON_NAME]) Engi…" at bounding box center [626, 189] width 831 height 23
drag, startPoint x: 387, startPoint y: 103, endPoint x: 380, endPoint y: 104, distance: 7.3
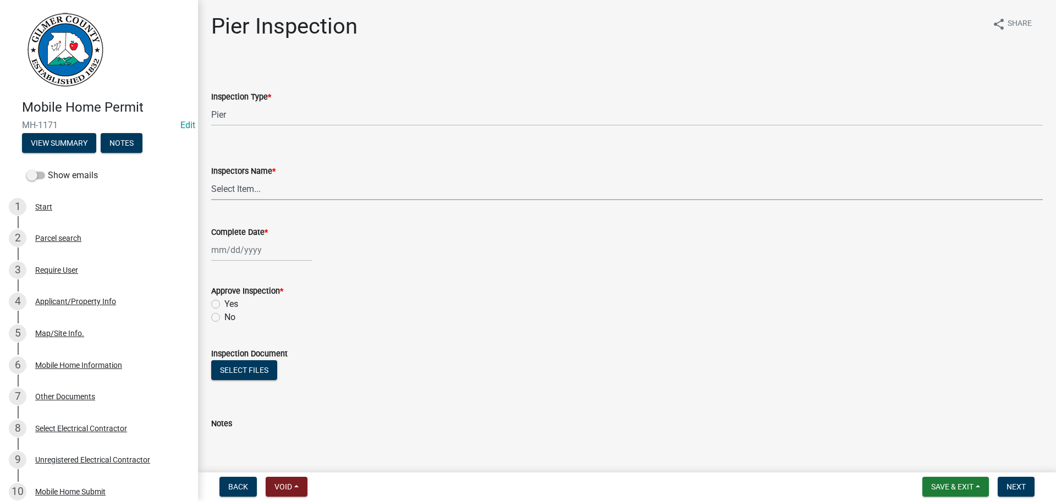
click at [388, 103] on div "Inspection Type *" at bounding box center [626, 96] width 831 height 13
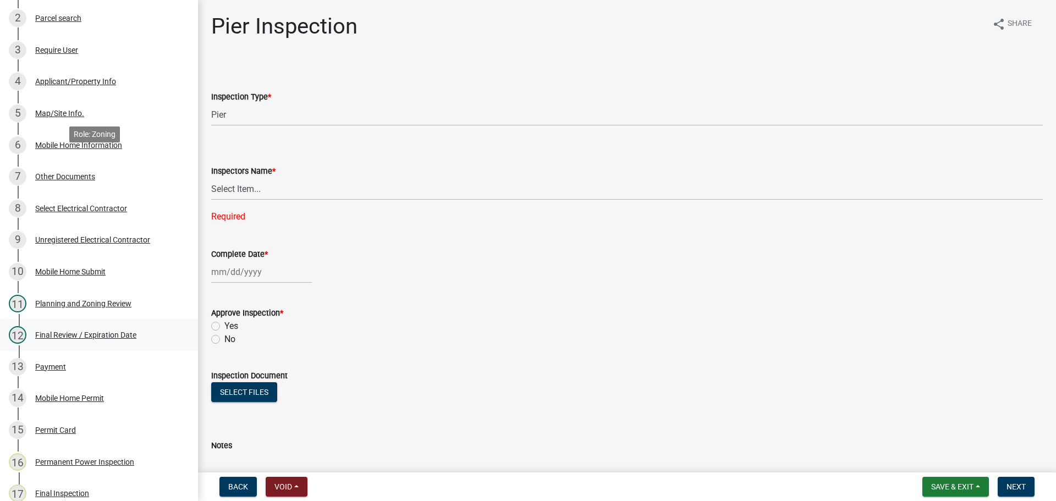
scroll to position [426, 0]
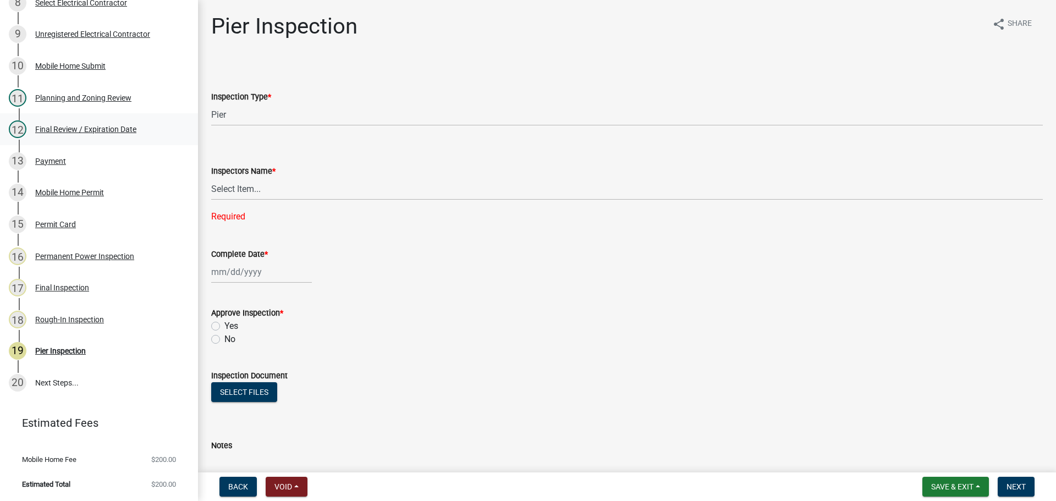
click at [75, 131] on div "Final Review / Expiration Date" at bounding box center [85, 129] width 101 height 8
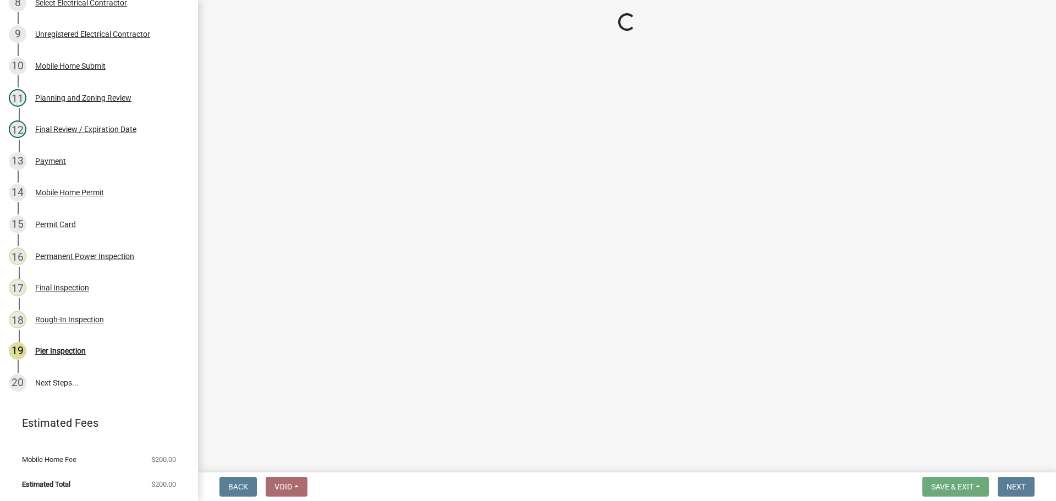
select select "b44f7338-8171-40f4-83dd-b8ba3065c966"
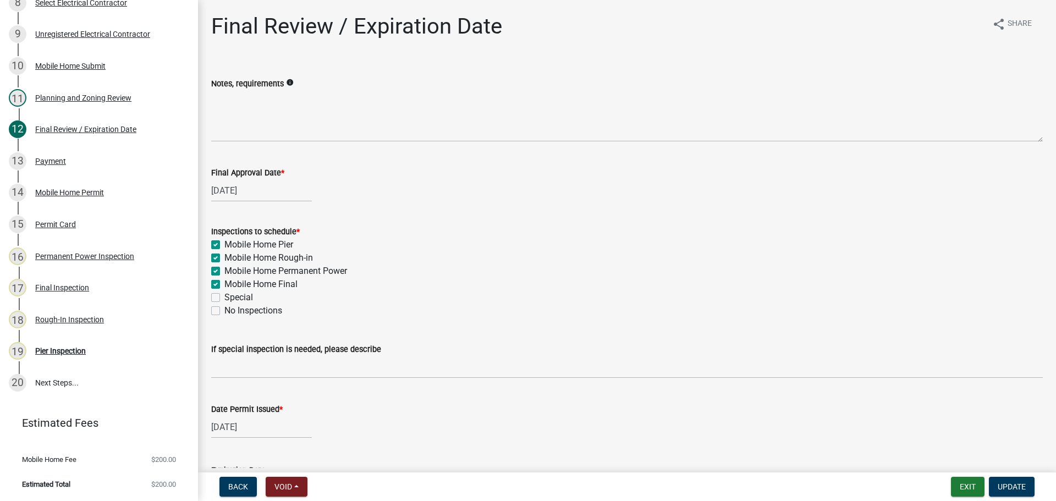
click at [242, 242] on label "Mobile Home Pier" at bounding box center [258, 244] width 69 height 13
click at [232, 242] on input "Mobile Home Pier" at bounding box center [227, 241] width 7 height 7
checkbox input "false"
checkbox input "true"
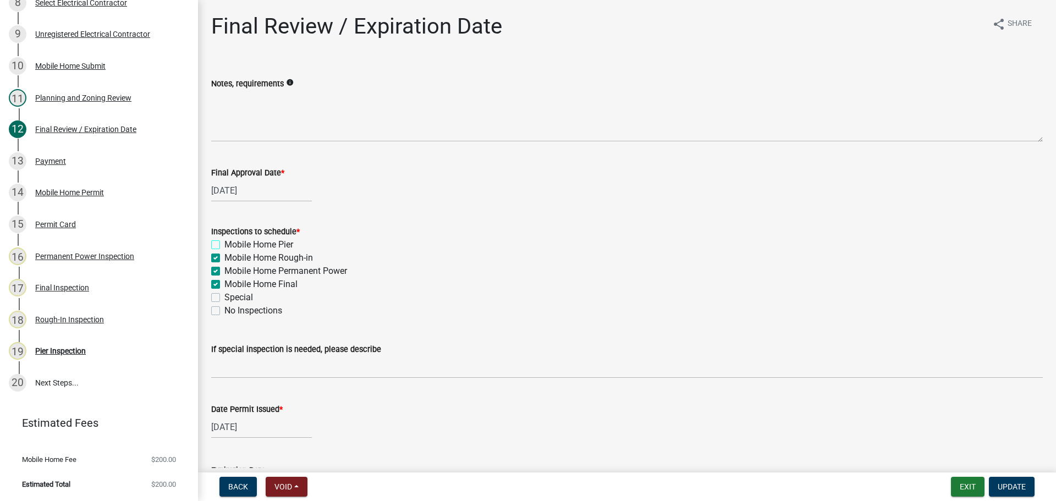
checkbox input "true"
checkbox input "false"
click at [1022, 484] on span "Update" at bounding box center [1012, 486] width 28 height 9
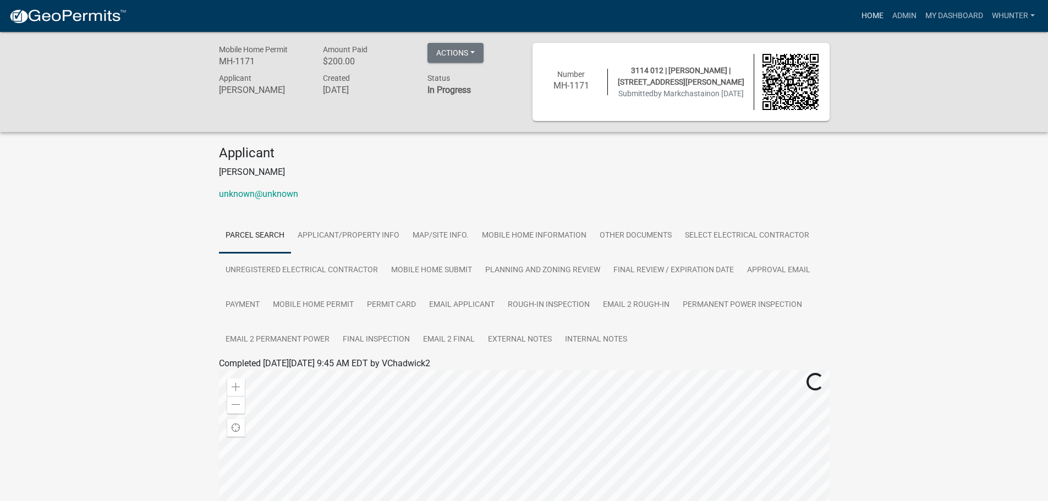
click at [864, 12] on link "Home" at bounding box center [872, 15] width 31 height 21
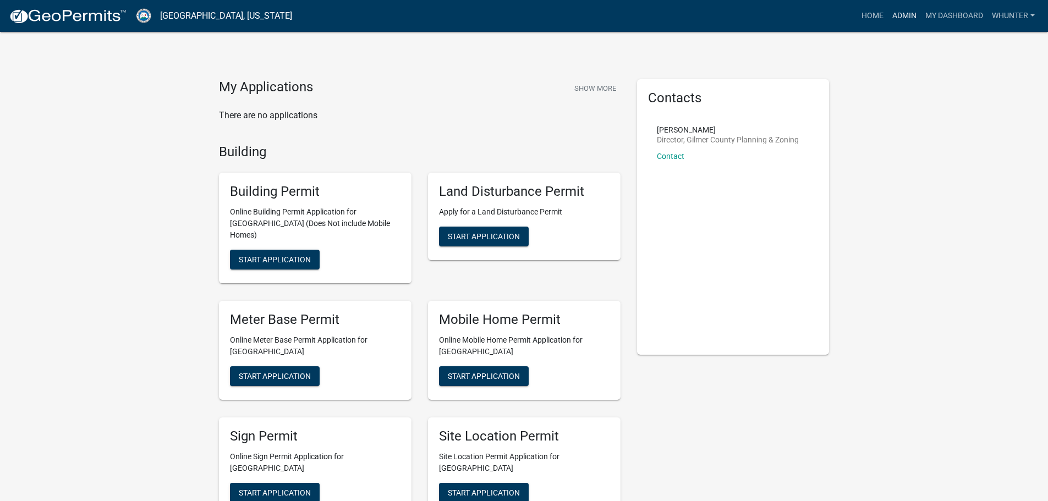
click at [901, 9] on link "Admin" at bounding box center [904, 15] width 33 height 21
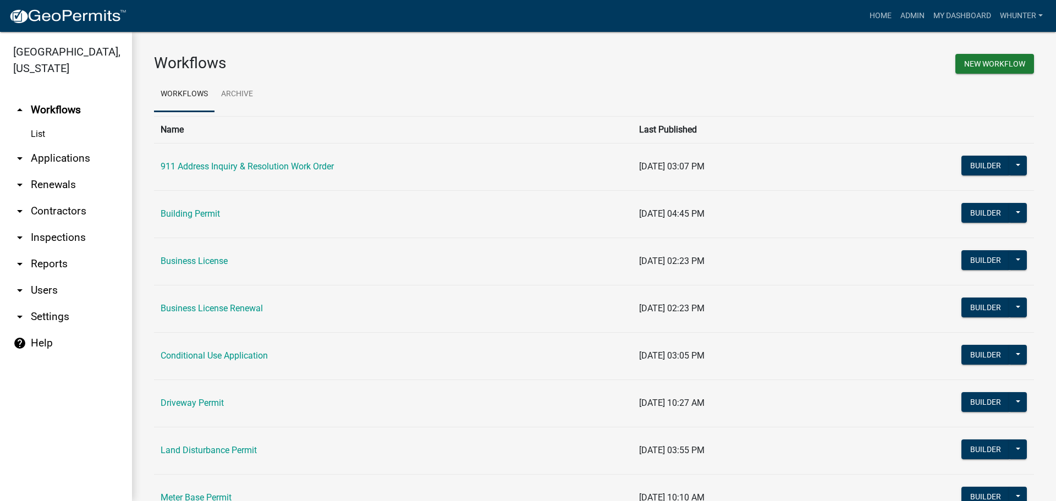
click at [55, 162] on link "arrow_drop_down Applications" at bounding box center [66, 158] width 132 height 26
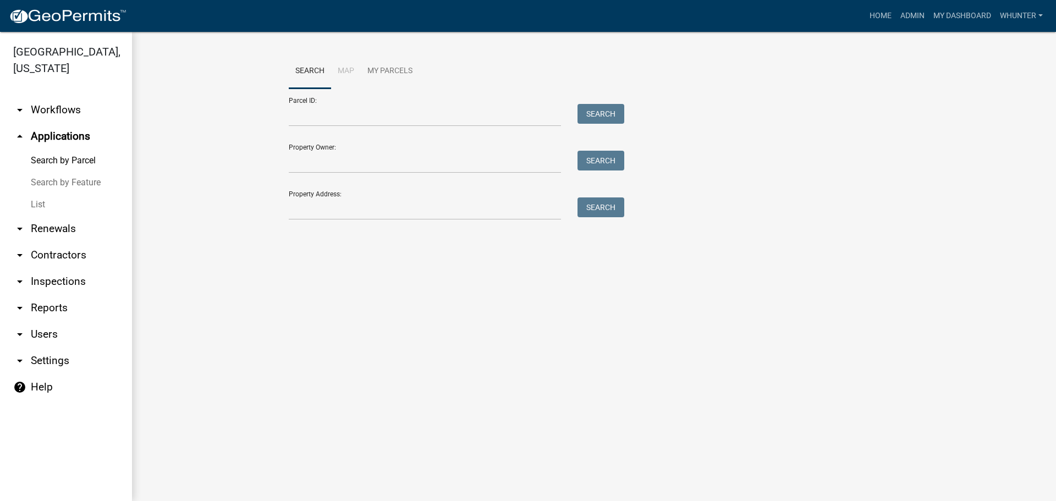
click at [56, 209] on link "List" at bounding box center [66, 205] width 132 height 22
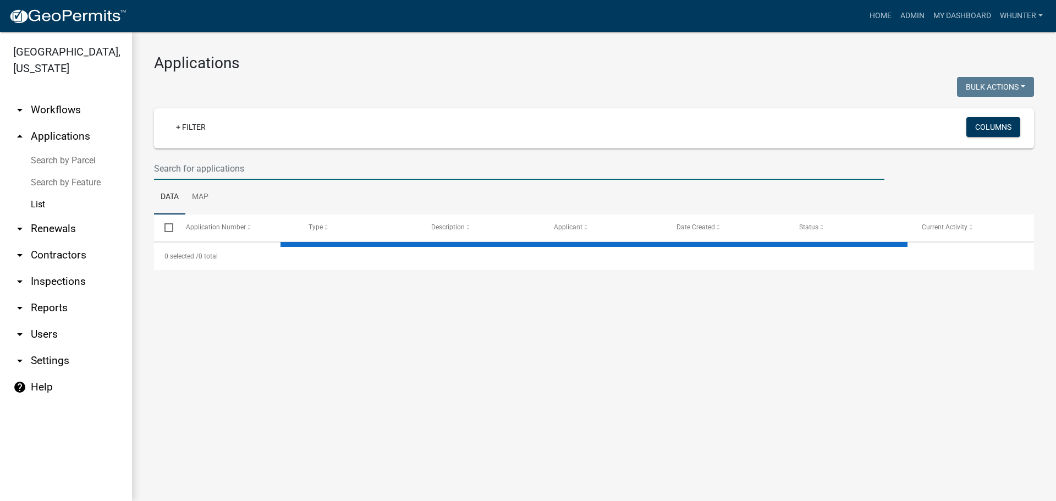
click at [329, 179] on input "text" at bounding box center [519, 168] width 730 height 23
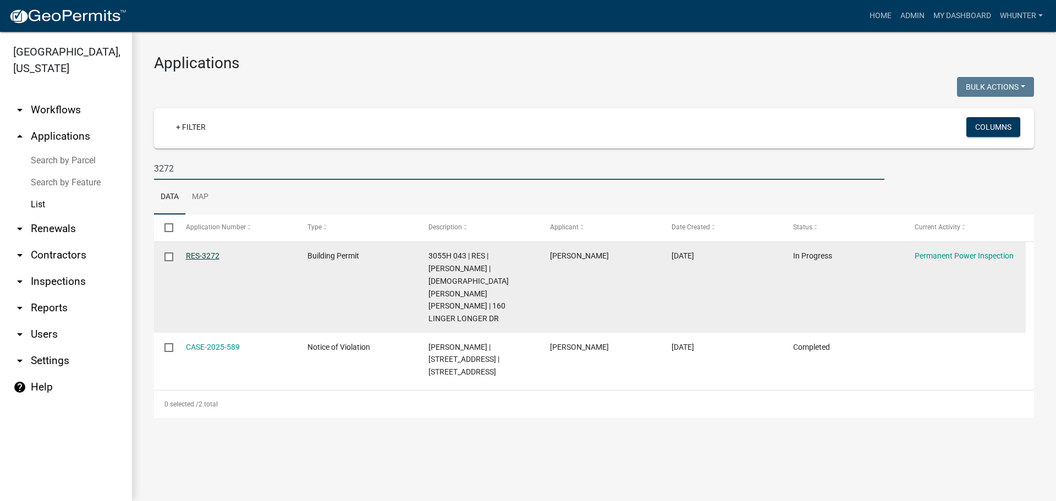
type input "3272"
click at [203, 251] on link "RES-3272" at bounding box center [203, 255] width 34 height 9
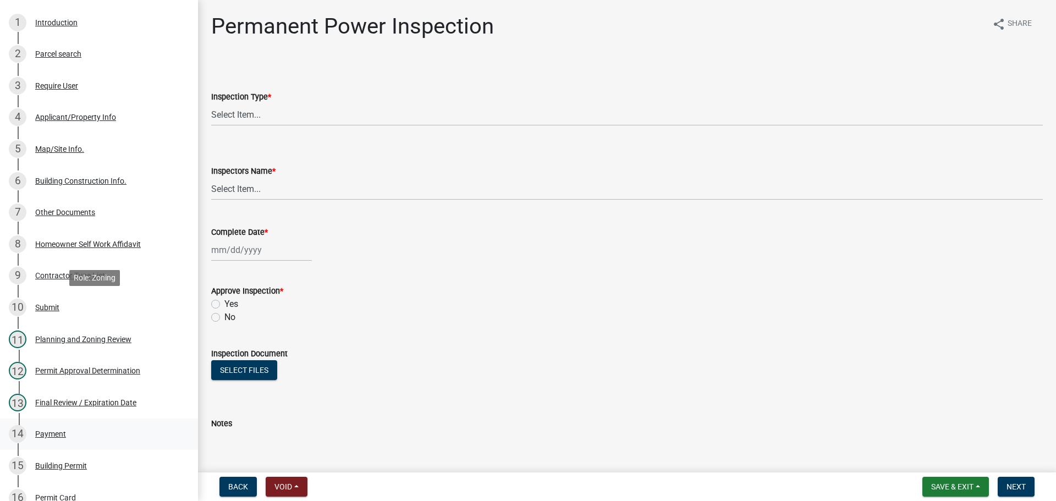
scroll to position [292, 0]
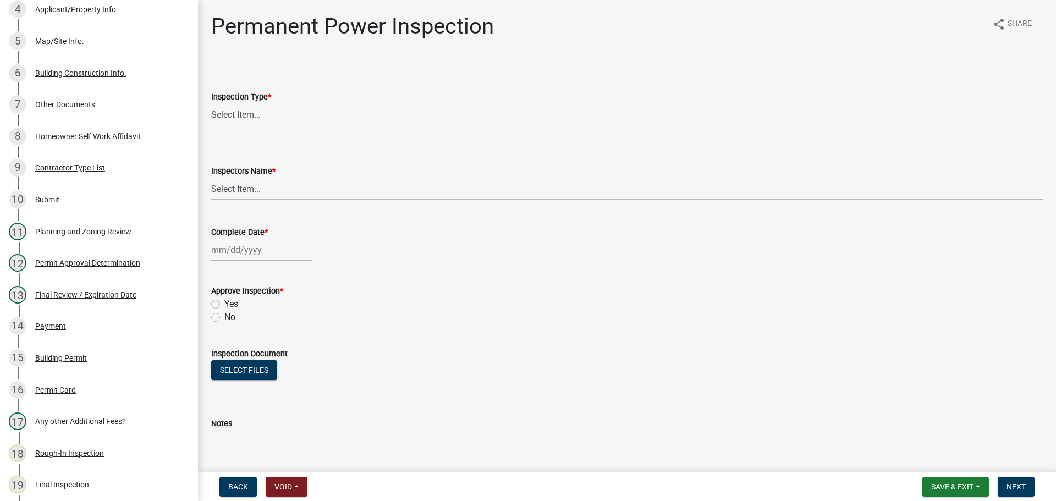
click at [98, 289] on div "13 Final Review / Expiration Date" at bounding box center [95, 295] width 172 height 18
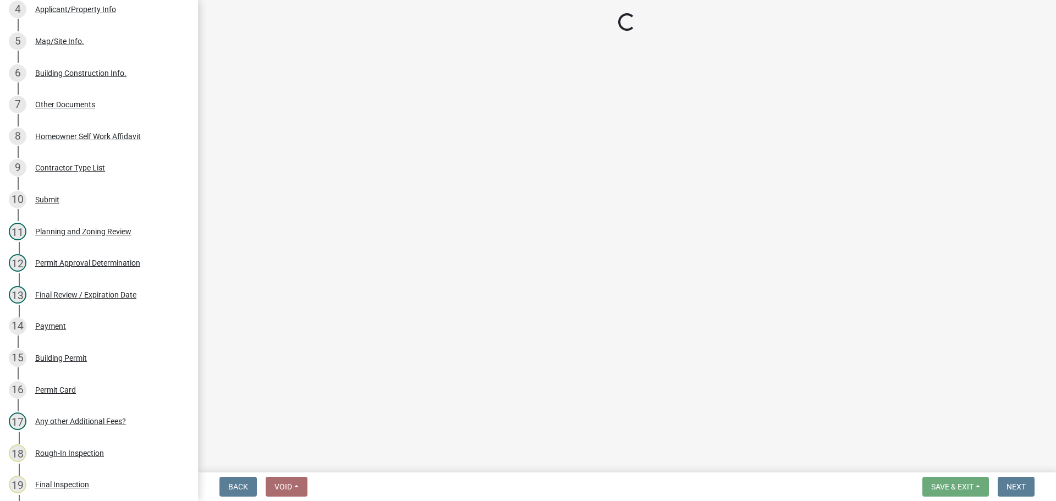
select select "f66b4cef-93c9-440c-84d8-a2c8d35cb7c1"
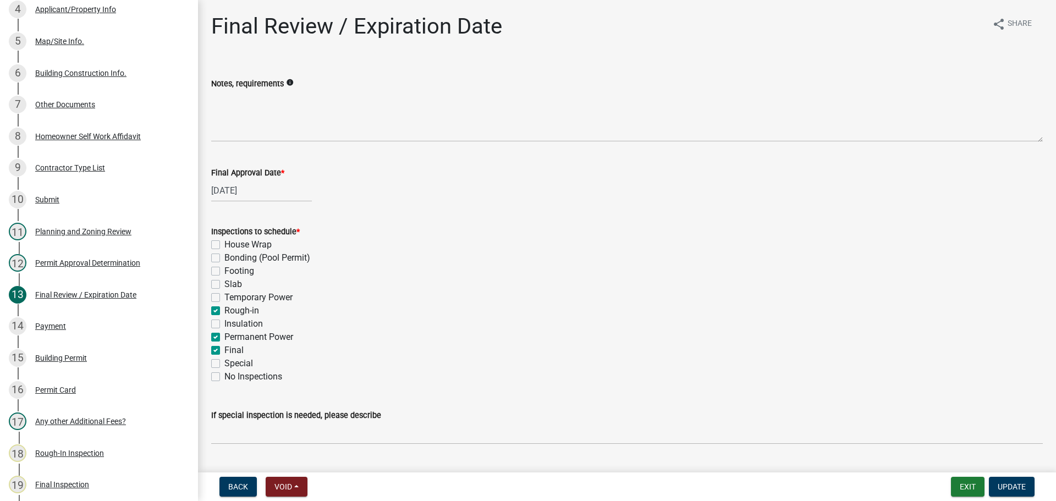
click at [244, 339] on label "Permanent Power" at bounding box center [258, 337] width 69 height 13
click at [232, 338] on input "Permanent Power" at bounding box center [227, 334] width 7 height 7
checkbox input "false"
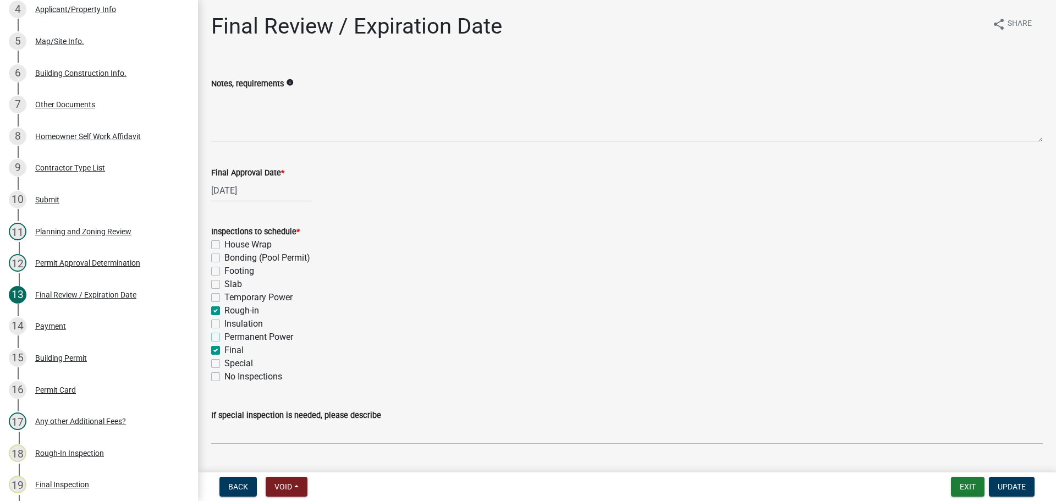
checkbox input "false"
checkbox input "true"
checkbox input "false"
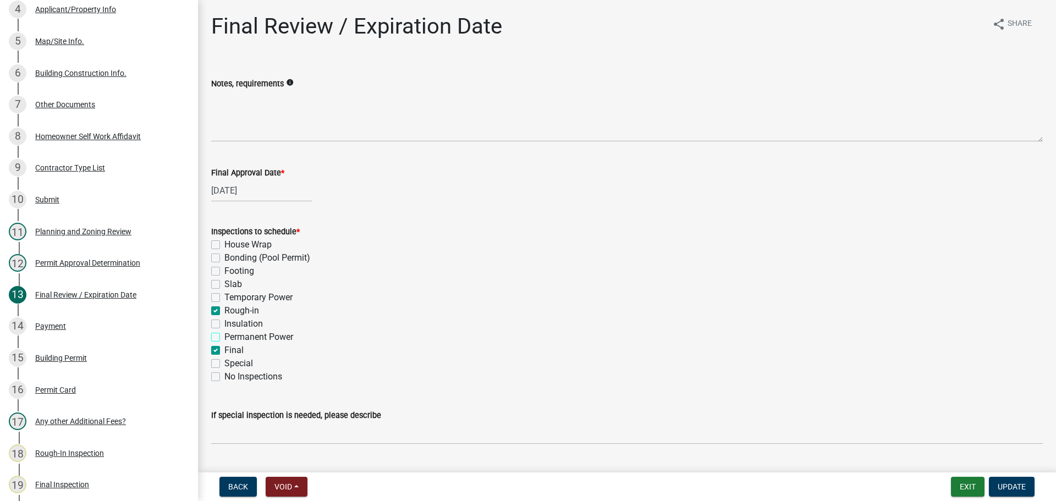
checkbox input "false"
checkbox input "true"
checkbox input "false"
click at [1020, 489] on span "Update" at bounding box center [1012, 486] width 28 height 9
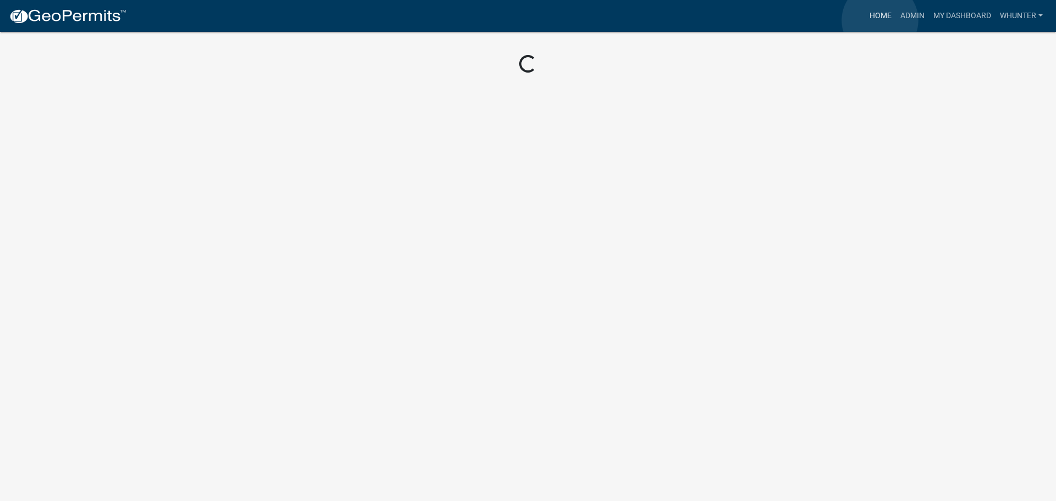
click at [880, 20] on link "Home" at bounding box center [880, 15] width 31 height 21
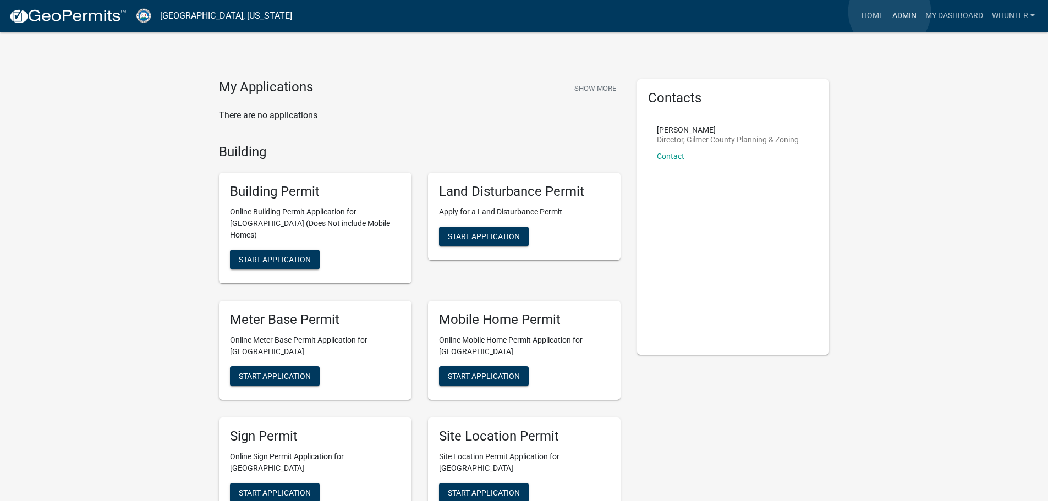
click at [889, 12] on link "Admin" at bounding box center [904, 15] width 33 height 21
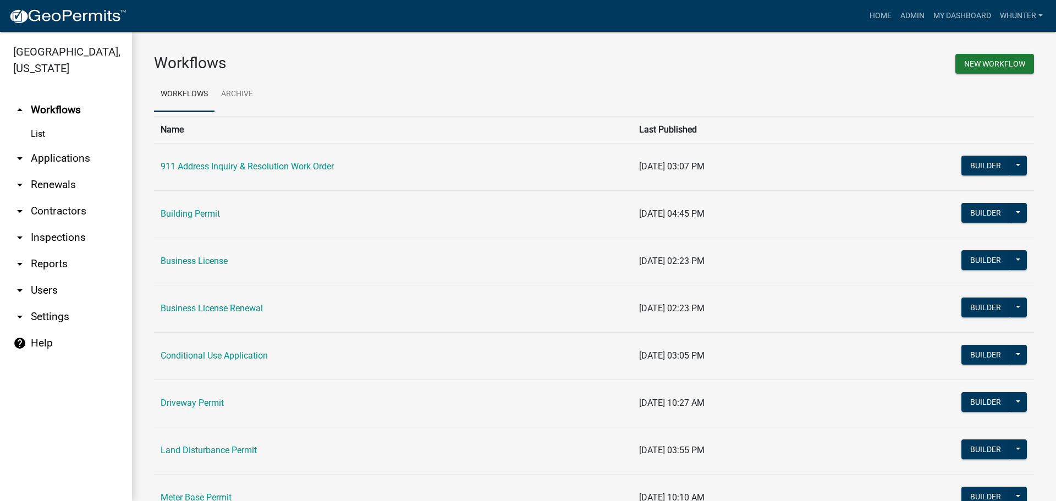
drag, startPoint x: 54, startPoint y: 157, endPoint x: 62, endPoint y: 161, distance: 8.1
click at [56, 157] on link "arrow_drop_down Applications" at bounding box center [66, 158] width 132 height 26
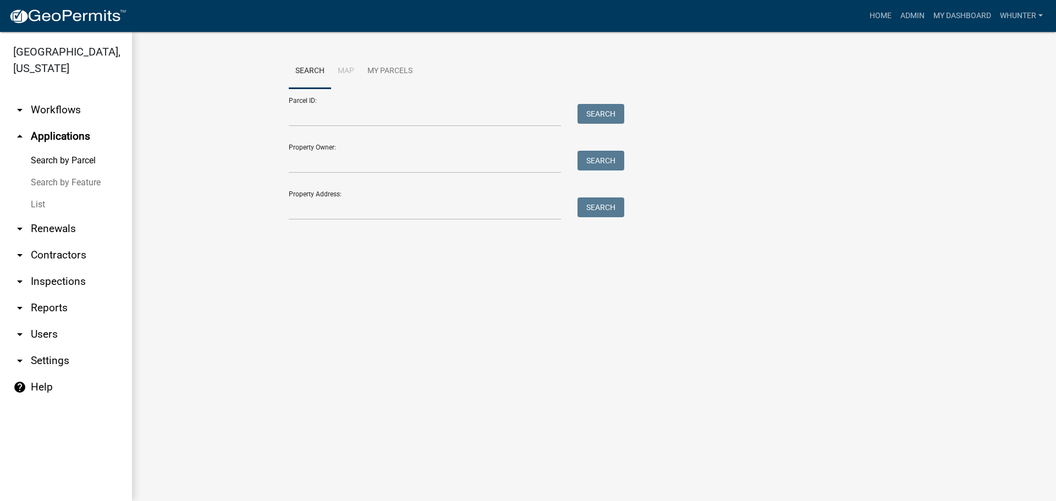
click at [79, 208] on link "List" at bounding box center [66, 205] width 132 height 22
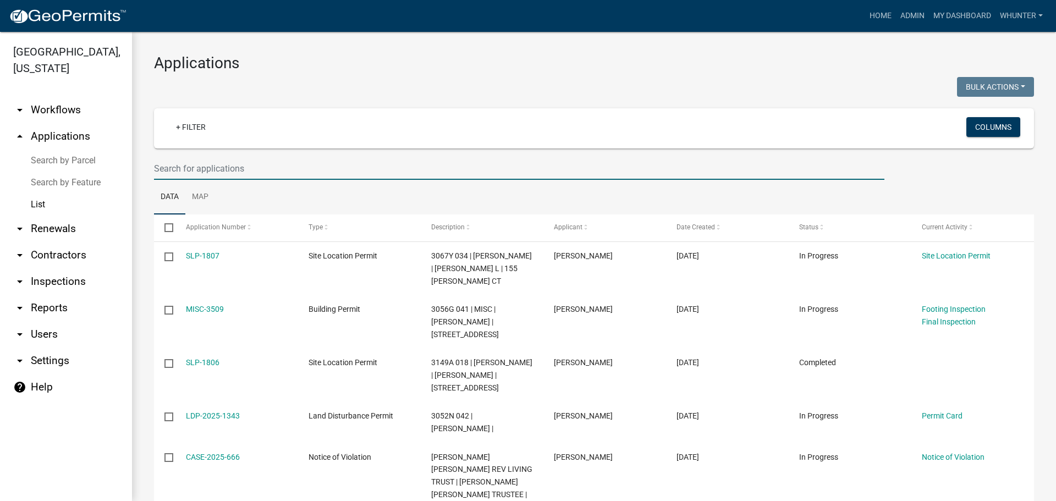
click at [268, 166] on input "text" at bounding box center [519, 168] width 730 height 23
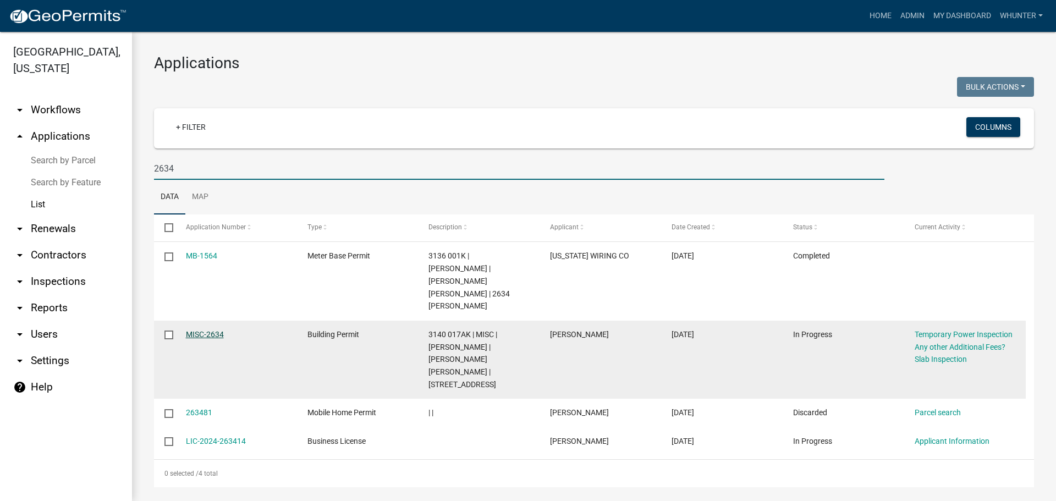
type input "2634"
click at [209, 330] on link "MISC-2634" at bounding box center [205, 334] width 38 height 9
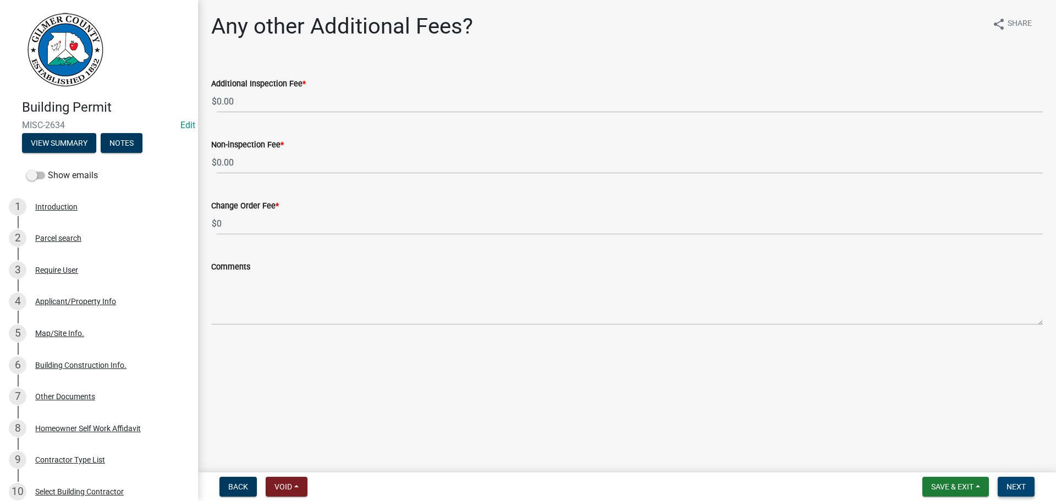
click at [1027, 484] on button "Next" at bounding box center [1016, 487] width 37 height 20
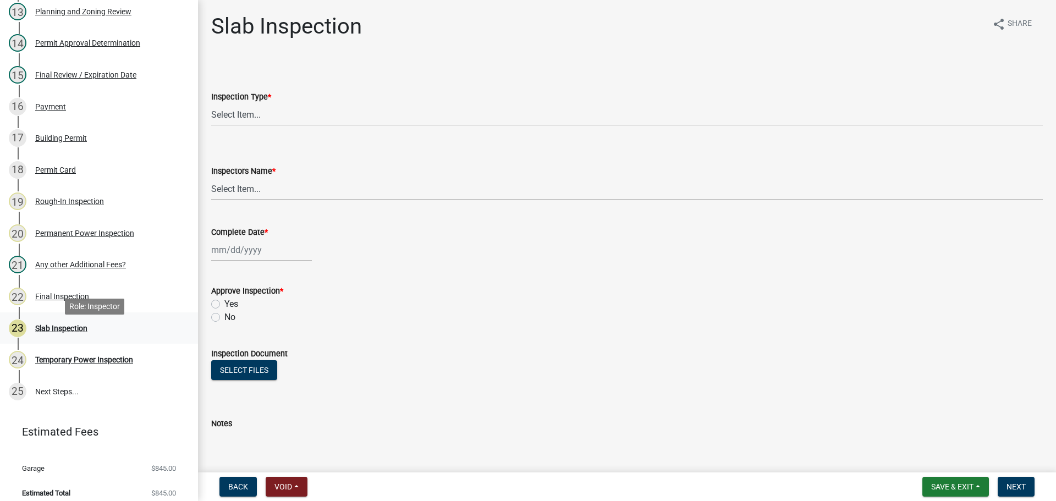
scroll to position [584, 0]
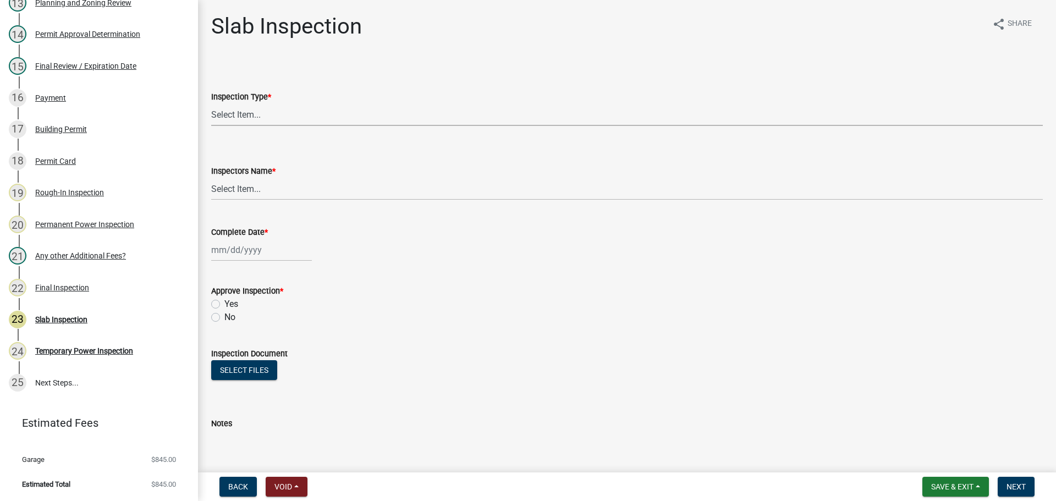
click at [272, 112] on select "Select Item... Slab" at bounding box center [626, 114] width 831 height 23
click at [211, 103] on select "Select Item... Slab" at bounding box center [626, 114] width 831 height 23
select select "f8392651-b403-4067-a830-3c888ccedcbb"
drag, startPoint x: 260, startPoint y: 189, endPoint x: 261, endPoint y: 200, distance: 10.5
click at [260, 190] on select "Select Item... [PERSON_NAME] ([PERSON_NAME]) [PERSON_NAME] ([PERSON_NAME]) Engi…" at bounding box center [626, 189] width 831 height 23
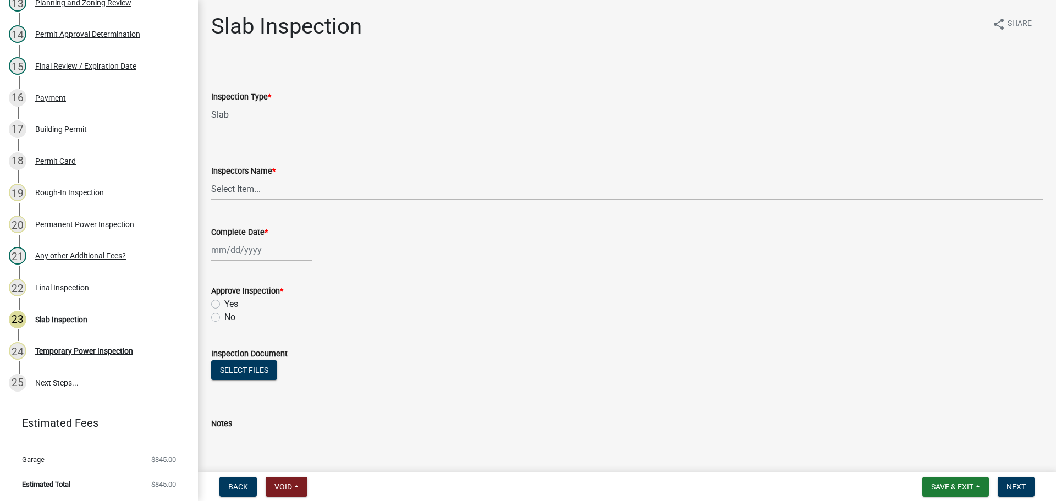
select select "b7f275ba-f507-42fd-b9cd-cd9544451c64"
click at [211, 178] on select "Select Item... [PERSON_NAME] ([PERSON_NAME]) [PERSON_NAME] ([PERSON_NAME]) Engi…" at bounding box center [626, 189] width 831 height 23
click at [249, 250] on div at bounding box center [261, 250] width 101 height 23
select select "10"
select select "2025"
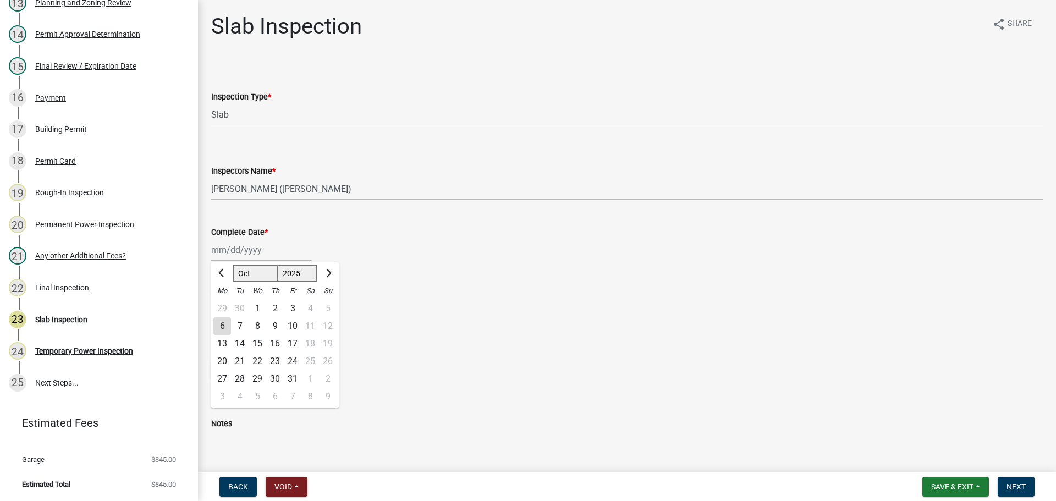
click at [260, 278] on select "Jan Feb Mar Apr May Jun [DATE] Aug Sep Oct Nov Dec" at bounding box center [255, 273] width 45 height 16
select select "7"
click at [233, 265] on select "Jan Feb Mar Apr May Jun [DATE] Aug Sep Oct Nov Dec" at bounding box center [255, 273] width 45 height 16
click at [298, 278] on select "1525 1526 1527 1528 1529 1530 1531 1532 1533 1534 1535 1536 1537 1538 1539 1540…" at bounding box center [298, 273] width 40 height 16
select select "2024"
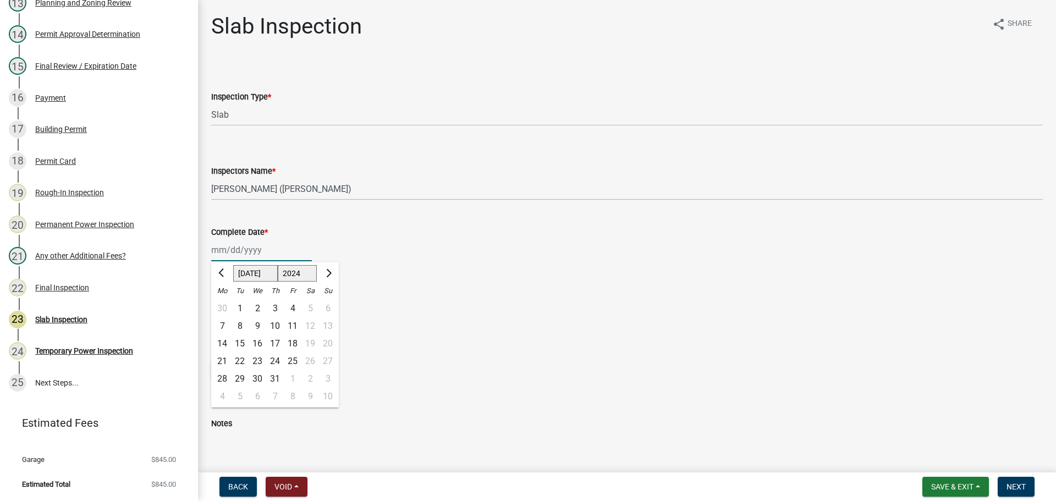
click at [278, 265] on select "1525 1526 1527 1528 1529 1530 1531 1532 1533 1534 1535 1536 1537 1538 1539 1540…" at bounding box center [298, 273] width 40 height 16
click at [277, 327] on div "11" at bounding box center [275, 326] width 18 height 18
type input "[DATE]"
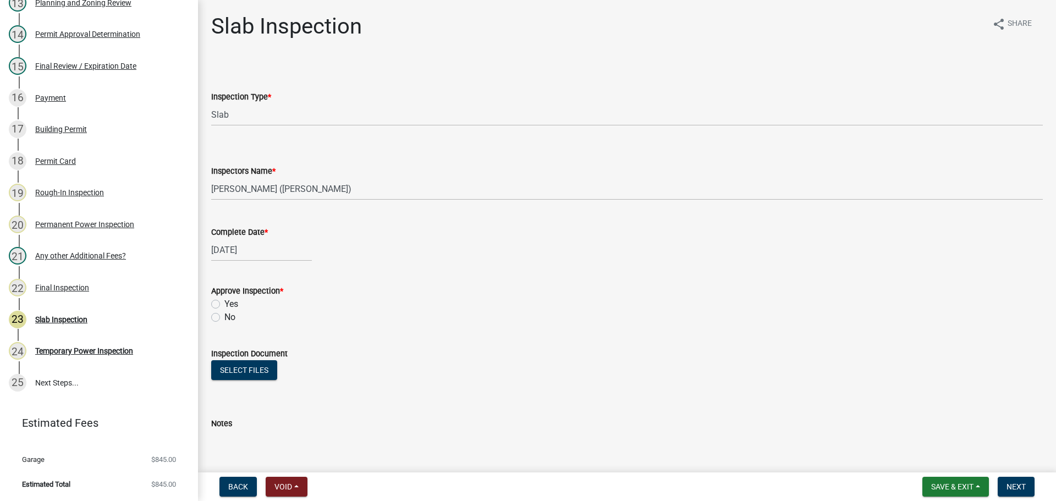
click at [225, 309] on label "Yes" at bounding box center [231, 304] width 14 height 13
click at [225, 305] on input "Yes" at bounding box center [227, 301] width 7 height 7
radio input "true"
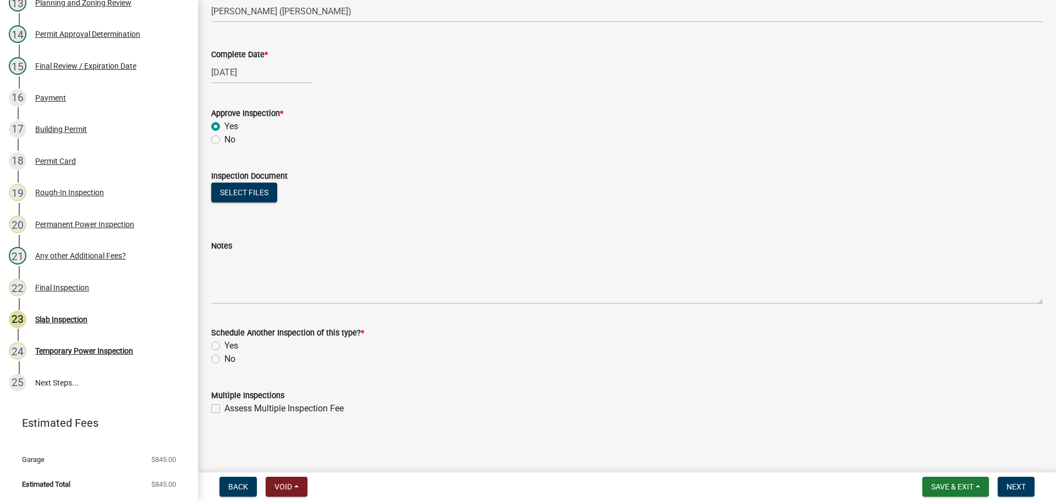
drag, startPoint x: 221, startPoint y: 351, endPoint x: 226, endPoint y: 358, distance: 9.0
click at [222, 353] on div "Schedule Another Inspection of this type? * Yes No" at bounding box center [626, 346] width 831 height 40
click at [226, 358] on label "No" at bounding box center [229, 359] width 11 height 13
click at [226, 358] on input "No" at bounding box center [227, 356] width 7 height 7
radio input "true"
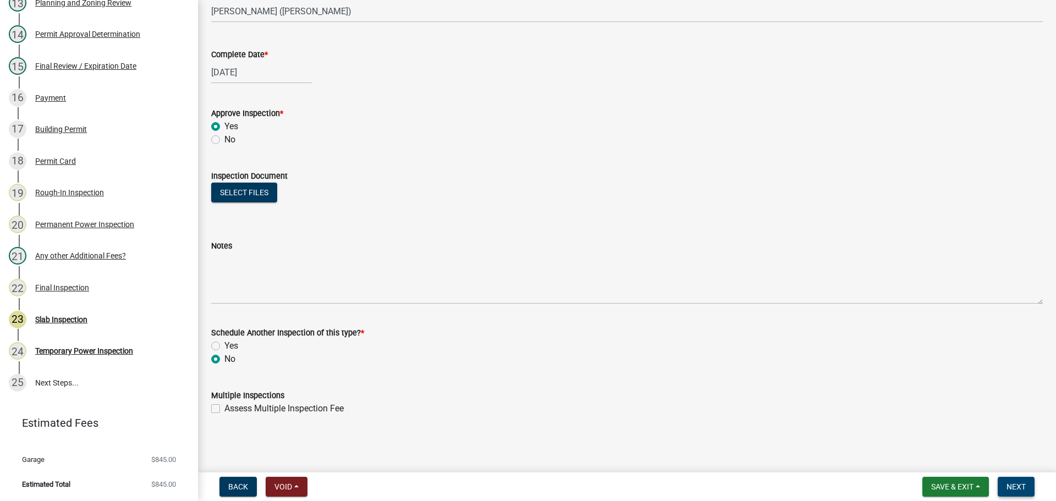
drag, startPoint x: 1018, startPoint y: 485, endPoint x: 1005, endPoint y: 483, distance: 13.3
click at [1019, 484] on span "Next" at bounding box center [1015, 486] width 19 height 9
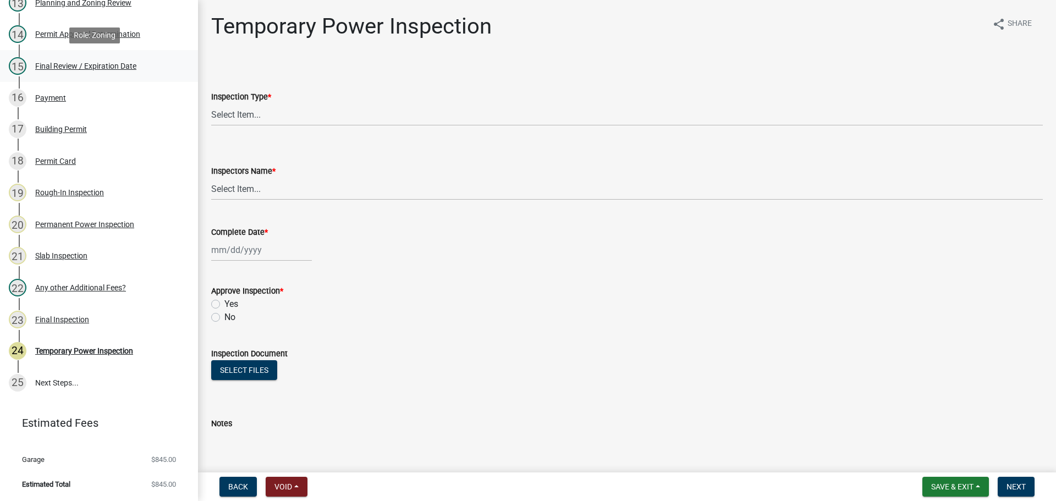
click at [95, 67] on div "Final Review / Expiration Date" at bounding box center [85, 66] width 101 height 8
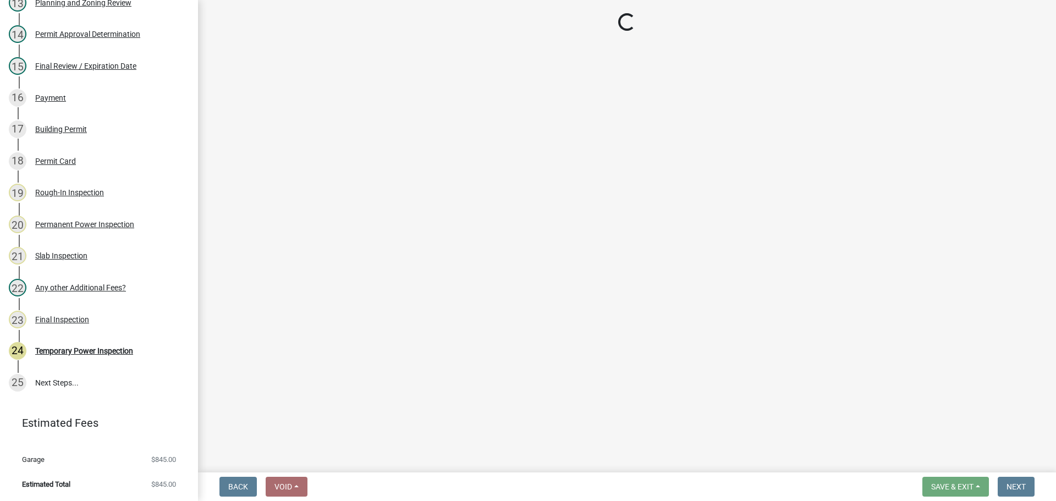
select select "5ce200eb-feb1-496b-8127-7891293955f5"
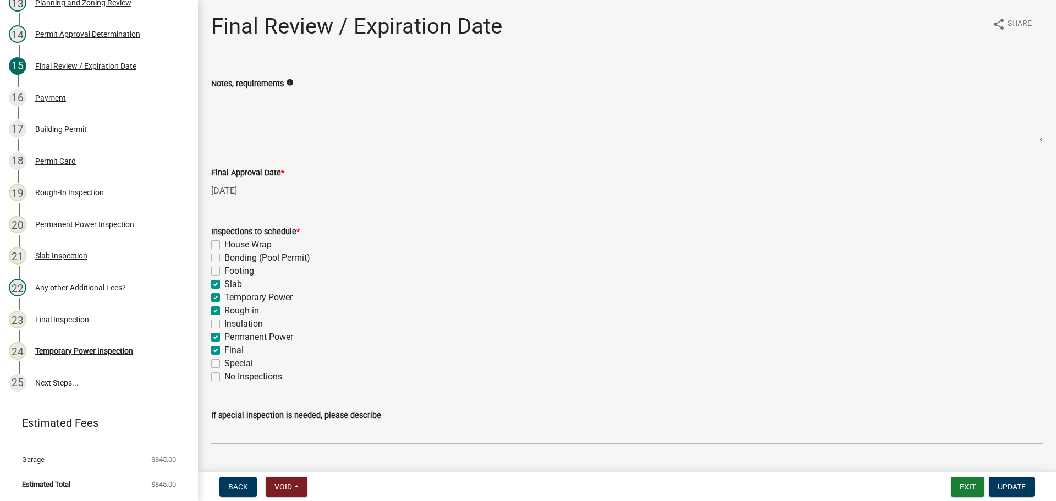
click at [259, 296] on label "Temporary Power" at bounding box center [258, 297] width 68 height 13
click at [232, 296] on input "Temporary Power" at bounding box center [227, 294] width 7 height 7
checkbox input "false"
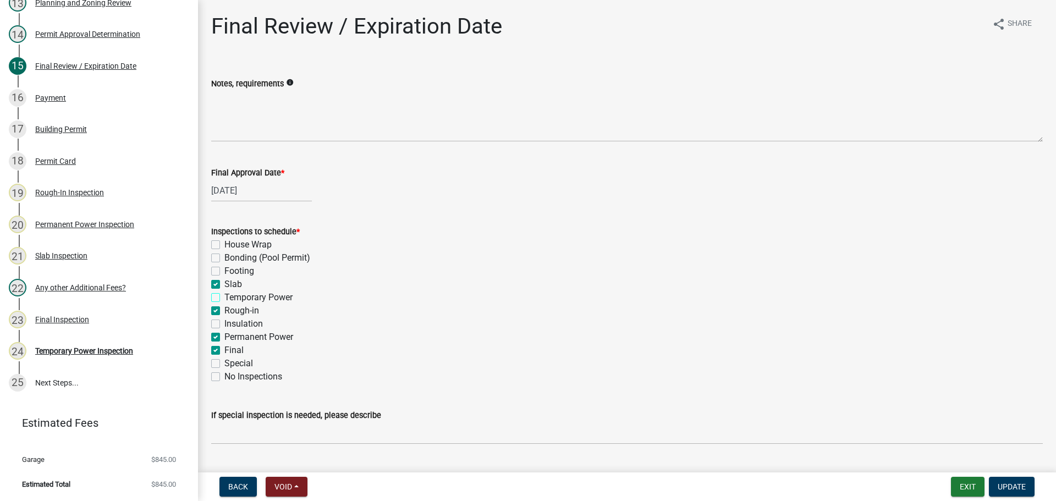
checkbox input "false"
checkbox input "true"
checkbox input "false"
checkbox input "true"
checkbox input "false"
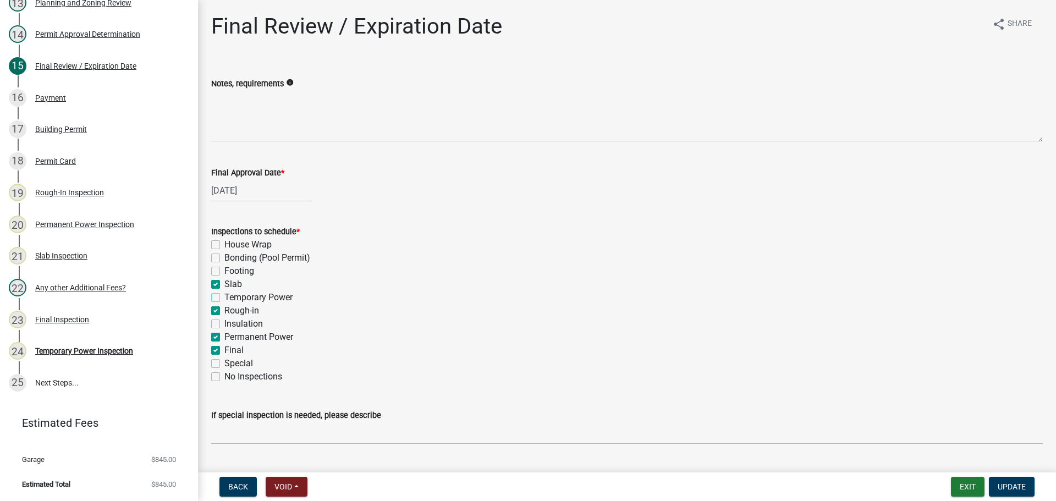
checkbox input "true"
checkbox input "false"
click at [1008, 487] on span "Update" at bounding box center [1012, 486] width 28 height 9
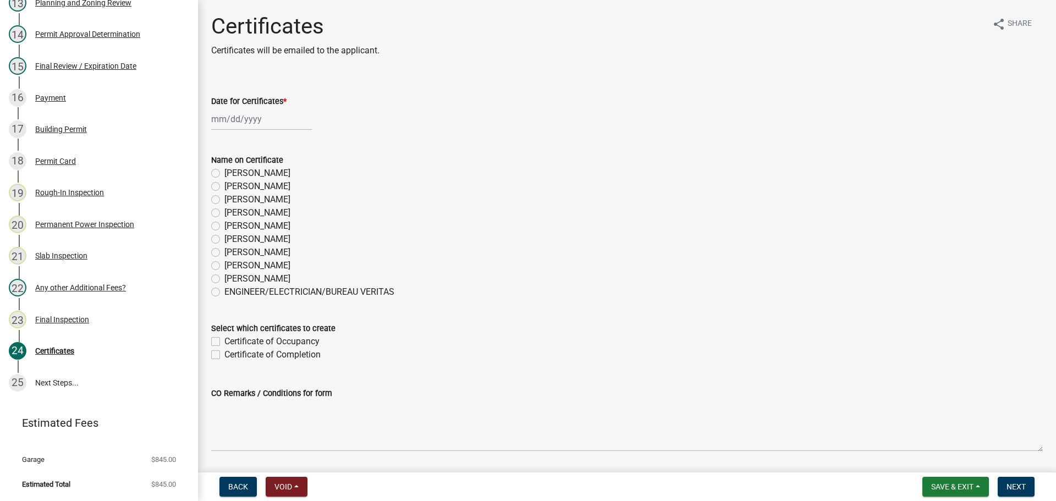
click at [274, 269] on label "[PERSON_NAME]" at bounding box center [257, 265] width 66 height 13
click at [232, 266] on input "[PERSON_NAME]" at bounding box center [227, 262] width 7 height 7
radio input "true"
click at [255, 106] on div "Date for Certificates *" at bounding box center [626, 101] width 831 height 13
select select "10"
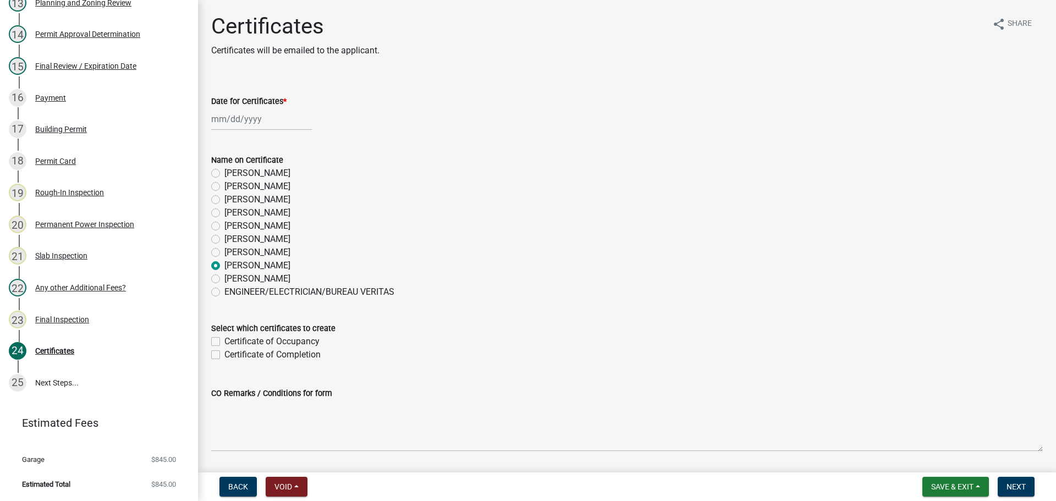
select select "2025"
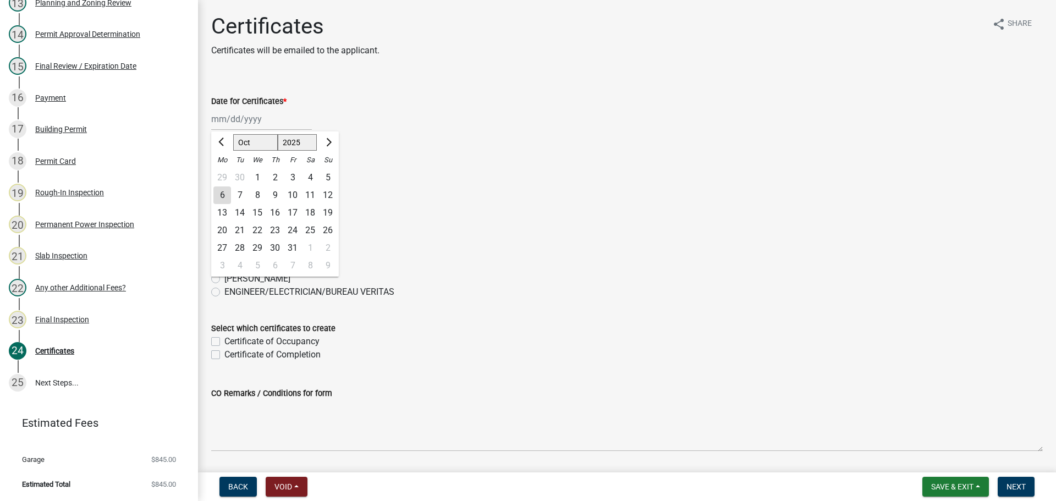
click at [246, 128] on div "[PERSON_NAME] Feb Mar Apr [PERSON_NAME][DATE] Oct Nov [DATE] 1526 1527 1528 152…" at bounding box center [261, 119] width 101 height 23
click at [216, 191] on div "6" at bounding box center [222, 195] width 18 height 18
type input "[DATE]"
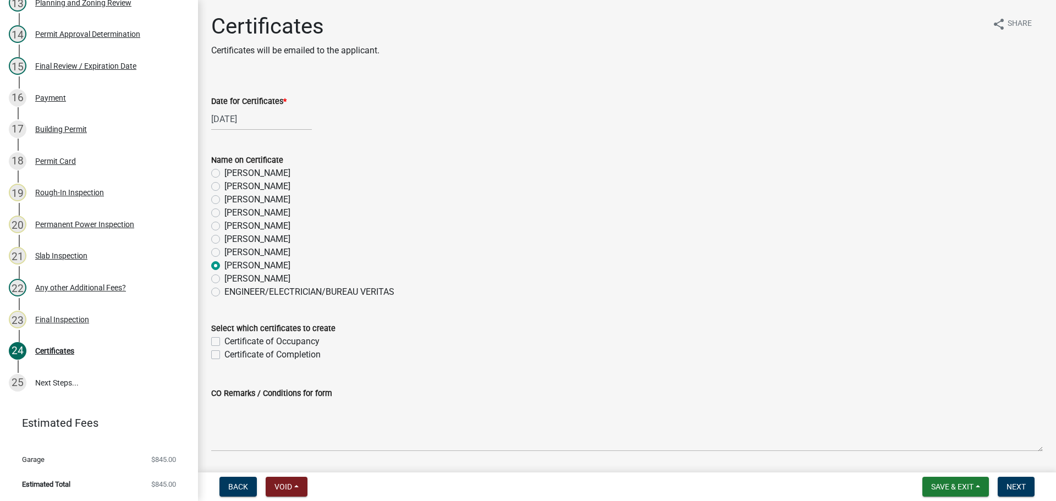
click at [246, 364] on wm-data-entity-input "Select which certificates to create Certificate of Occupancy Certificate of Com…" at bounding box center [626, 340] width 831 height 63
click at [247, 357] on label "Certificate of Completion" at bounding box center [272, 354] width 96 height 13
click at [232, 355] on input "Certificate of Completion" at bounding box center [227, 351] width 7 height 7
checkbox input "true"
checkbox input "false"
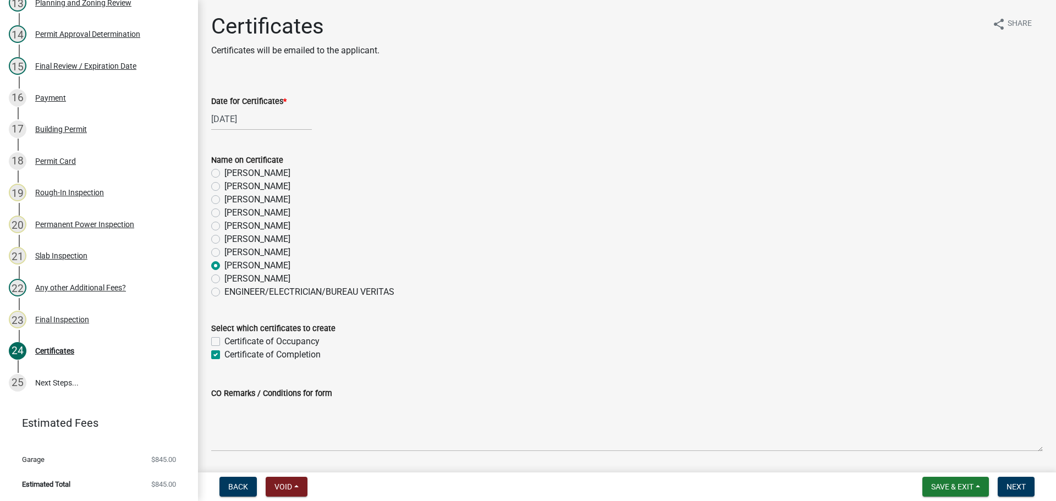
checkbox input "true"
click at [1016, 489] on span "Next" at bounding box center [1015, 486] width 19 height 9
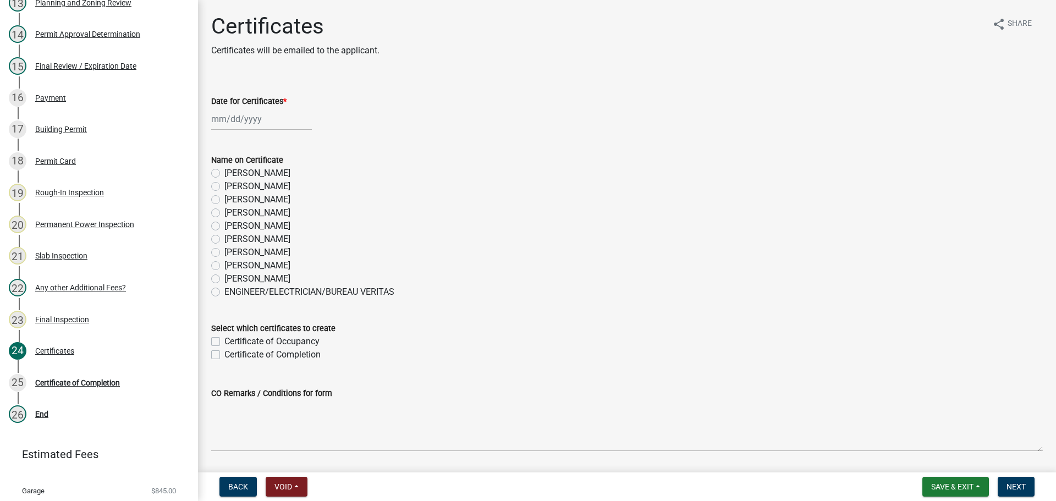
click at [258, 266] on label "[PERSON_NAME]" at bounding box center [257, 265] width 66 height 13
click at [232, 266] on input "[PERSON_NAME]" at bounding box center [227, 262] width 7 height 7
radio input "true"
click at [224, 354] on label "Certificate of Completion" at bounding box center [272, 354] width 96 height 13
click at [224, 354] on input "Certificate of Completion" at bounding box center [227, 351] width 7 height 7
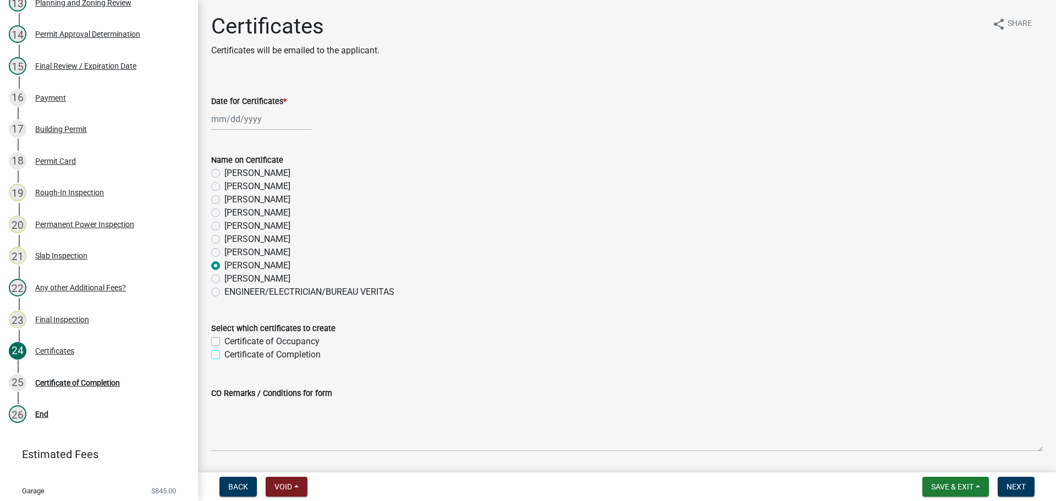
checkbox input "true"
checkbox input "false"
checkbox input "true"
drag, startPoint x: 210, startPoint y: 109, endPoint x: 224, endPoint y: 122, distance: 19.1
click at [210, 111] on div "Date for Certificates *" at bounding box center [627, 104] width 848 height 51
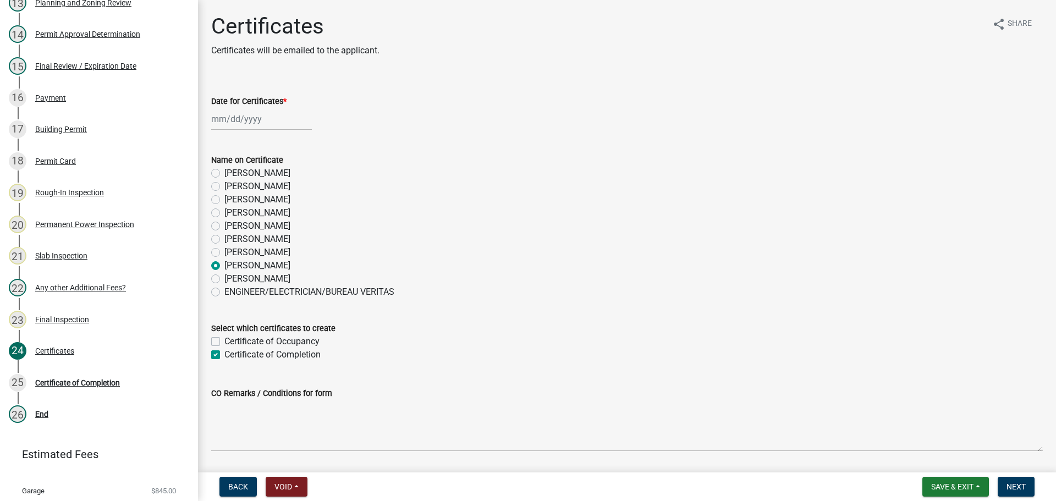
click at [244, 122] on div at bounding box center [261, 119] width 101 height 23
select select "10"
select select "2025"
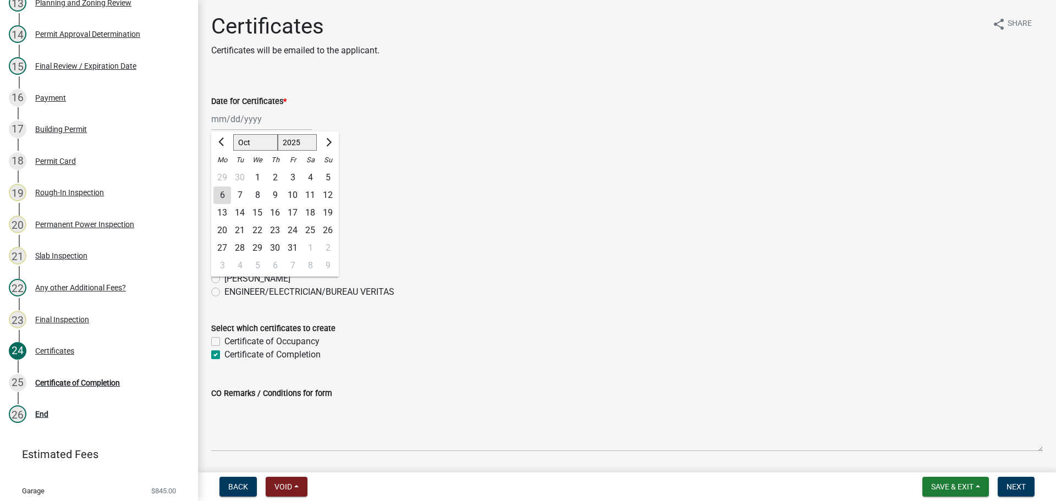
click at [223, 196] on div "6" at bounding box center [222, 195] width 18 height 18
type input "[DATE]"
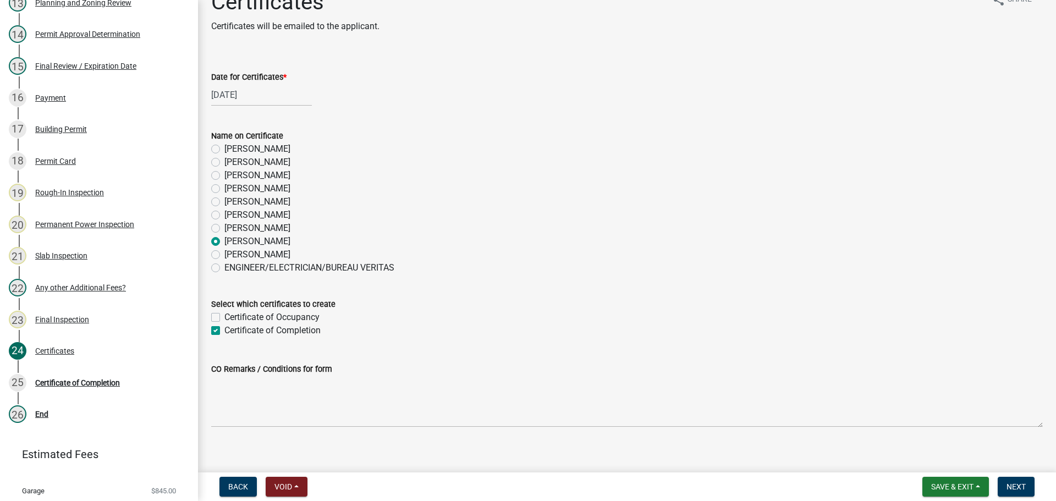
scroll to position [35, 0]
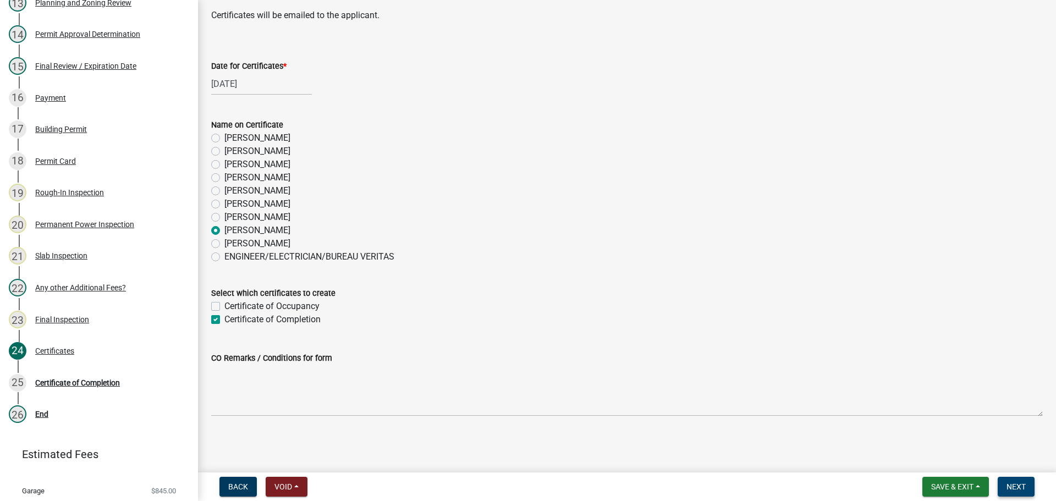
click at [1007, 486] on span "Next" at bounding box center [1015, 486] width 19 height 9
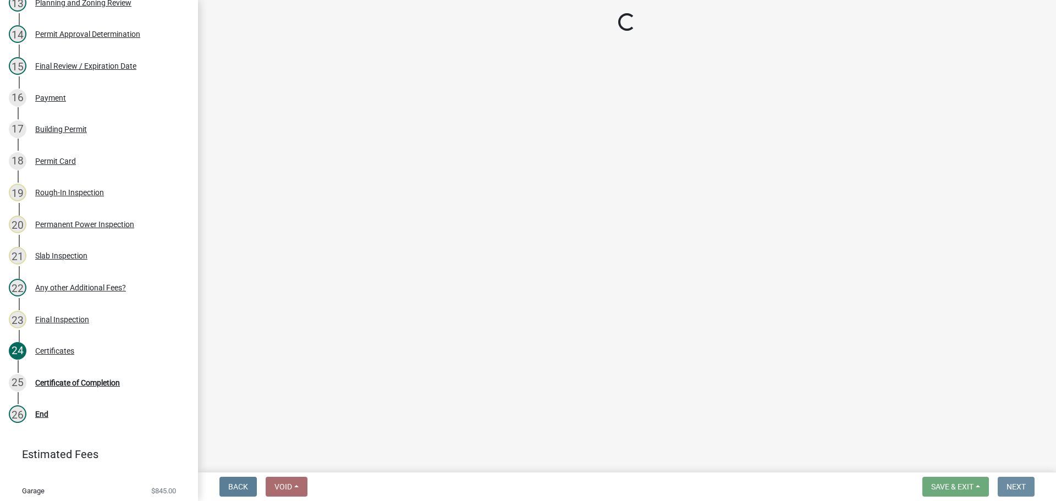
scroll to position [0, 0]
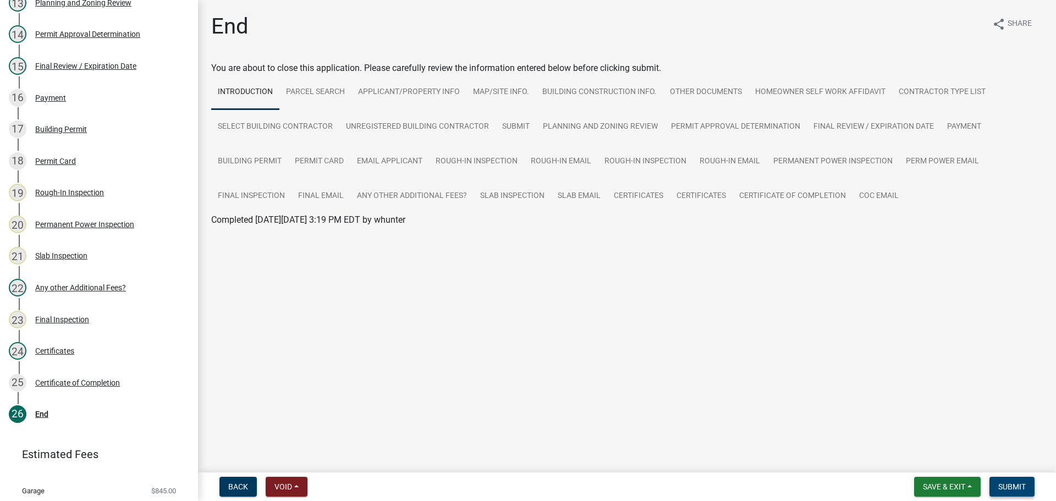
click at [1013, 484] on span "Submit" at bounding box center [1011, 486] width 27 height 9
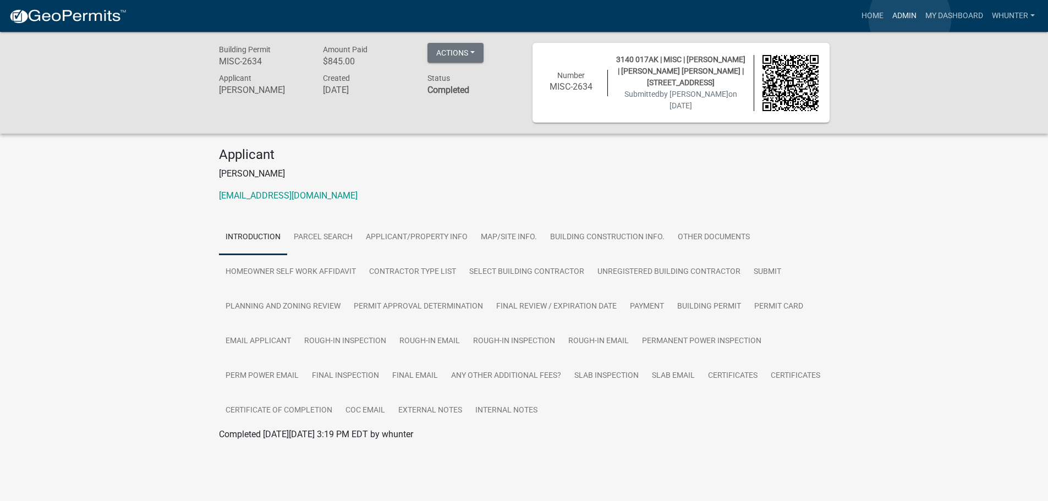
click at [910, 18] on link "Admin" at bounding box center [904, 15] width 33 height 21
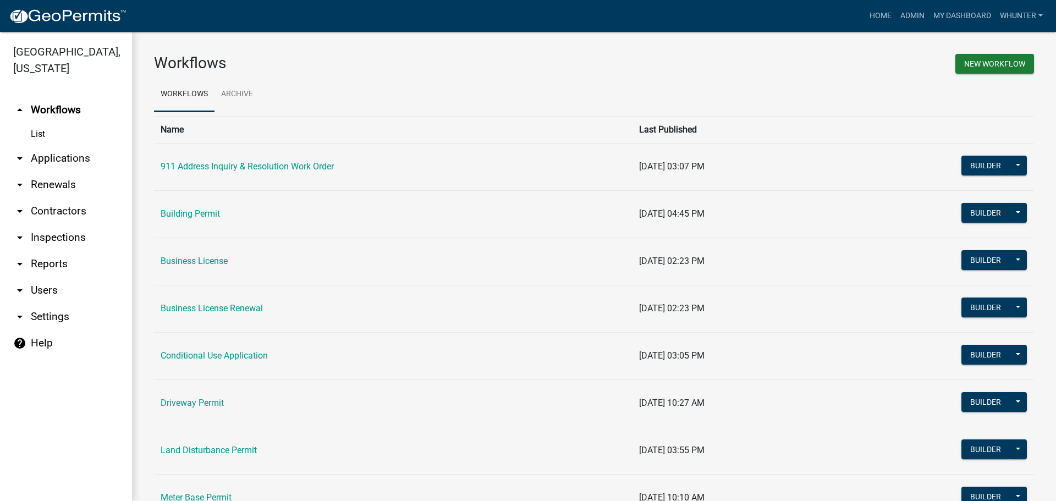
click at [80, 160] on link "arrow_drop_down Applications" at bounding box center [66, 158] width 132 height 26
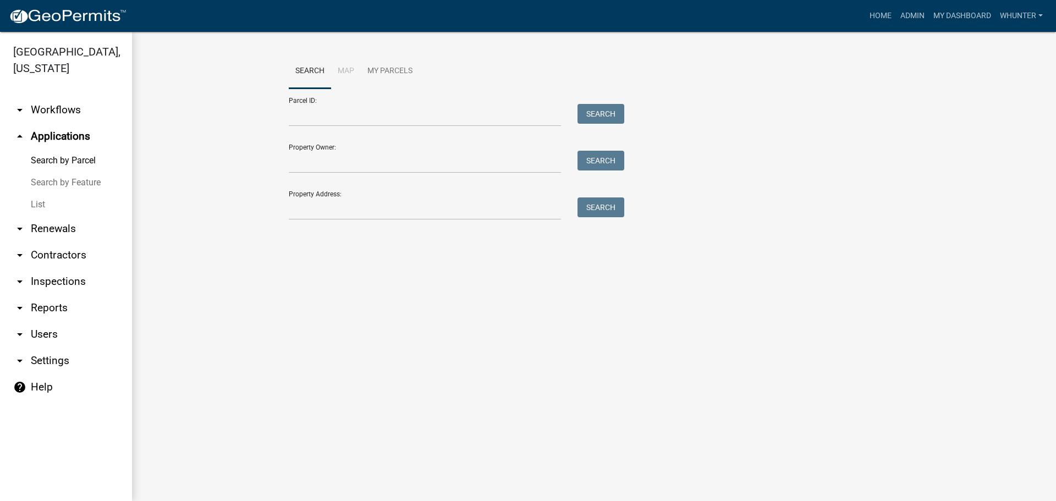
click at [73, 204] on link "List" at bounding box center [66, 205] width 132 height 22
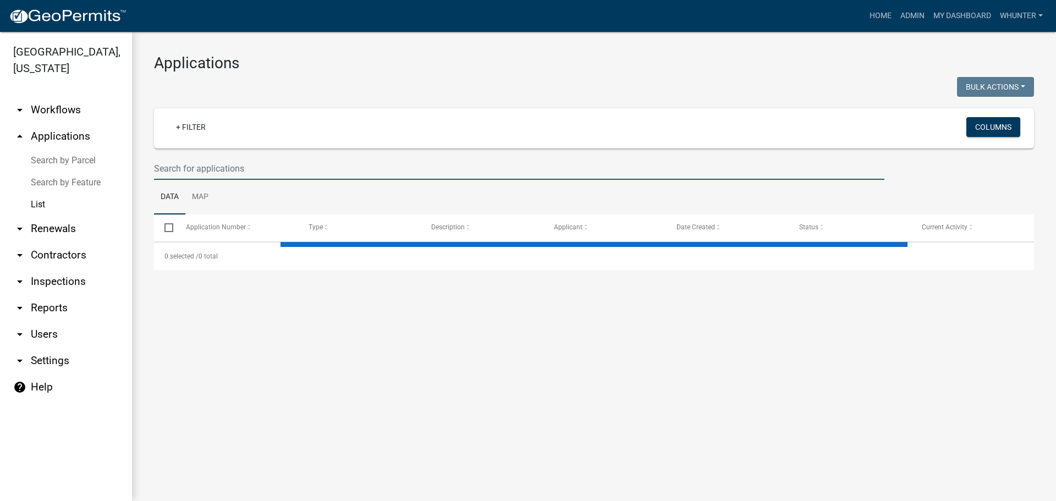
click at [239, 164] on input "text" at bounding box center [519, 168] width 730 height 23
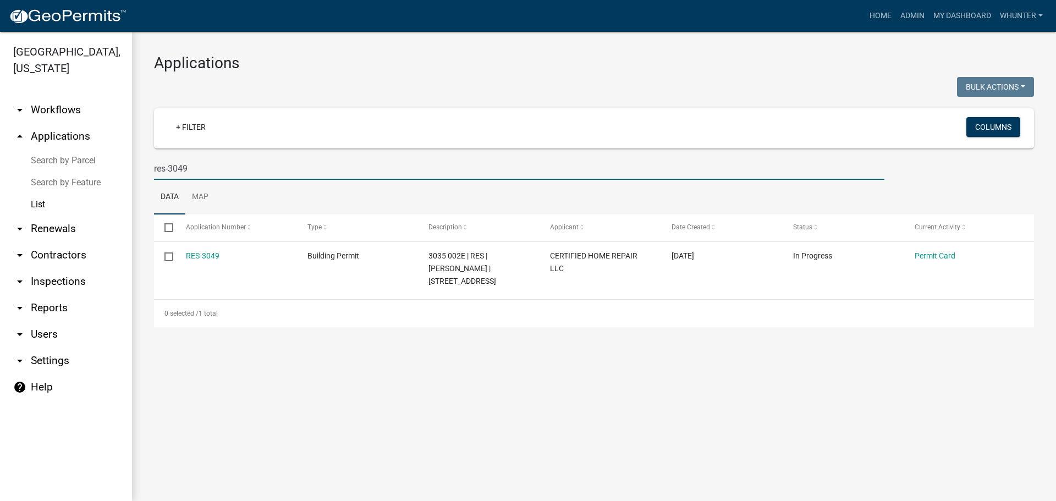
drag, startPoint x: 233, startPoint y: 160, endPoint x: 0, endPoint y: 101, distance: 240.6
click at [16, 119] on div "[GEOGRAPHIC_DATA], [US_STATE] arrow_drop_down Workflows List arrow_drop_up Appl…" at bounding box center [528, 266] width 1056 height 469
type input "3"
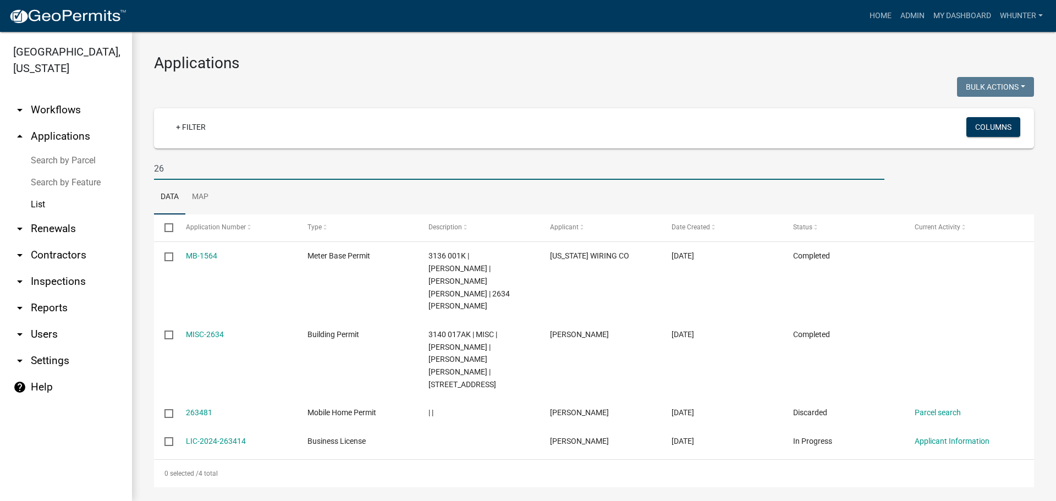
type input "2"
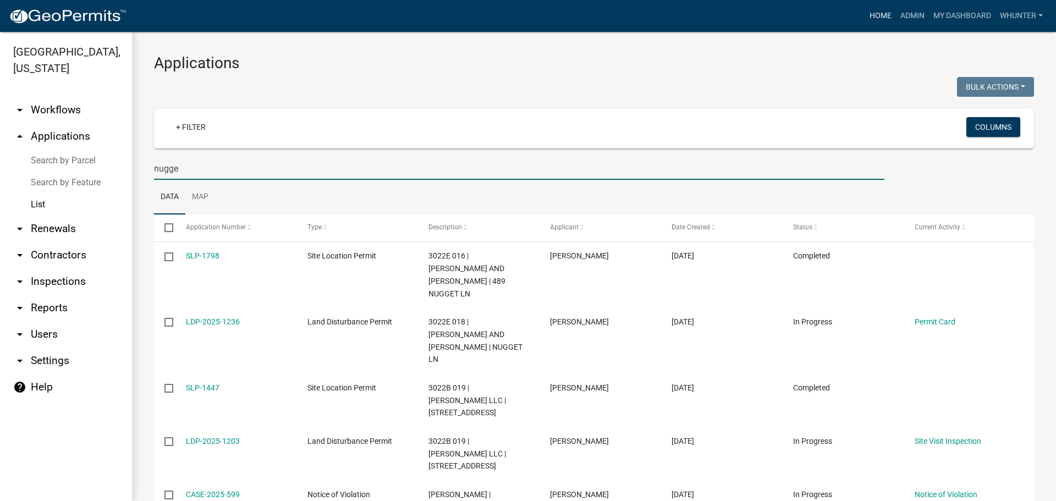
type input "nugge"
click at [884, 19] on link "Home" at bounding box center [880, 15] width 31 height 21
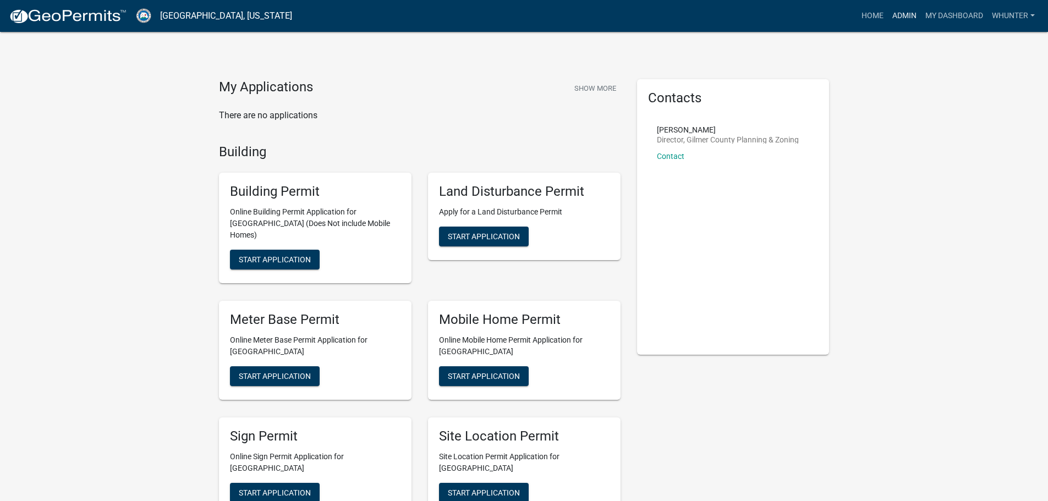
click at [908, 17] on link "Admin" at bounding box center [904, 15] width 33 height 21
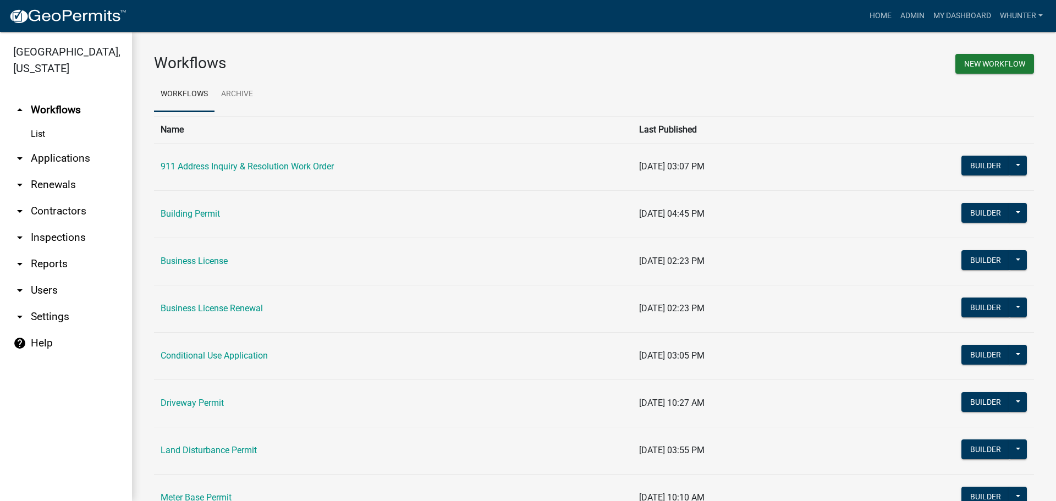
click at [70, 152] on link "arrow_drop_down Applications" at bounding box center [66, 158] width 132 height 26
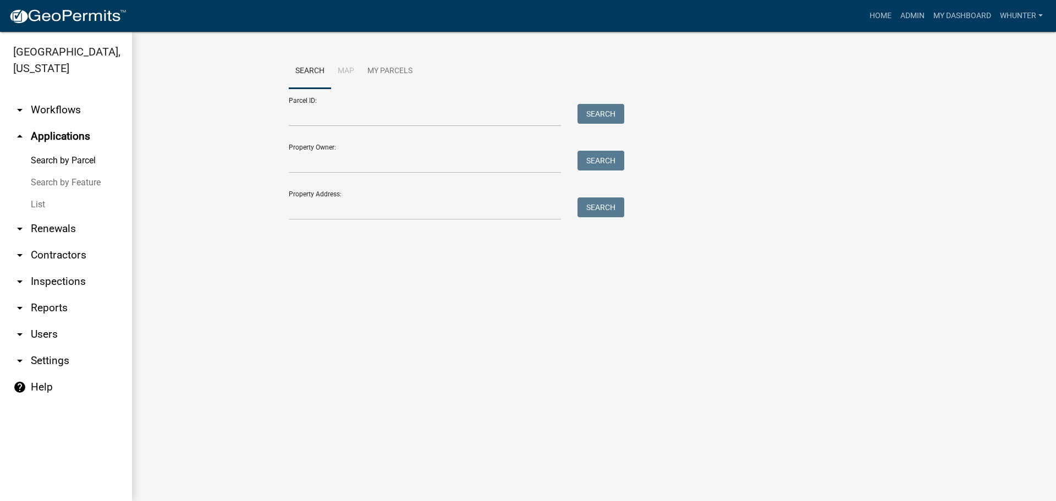
click at [49, 198] on link "List" at bounding box center [66, 205] width 132 height 22
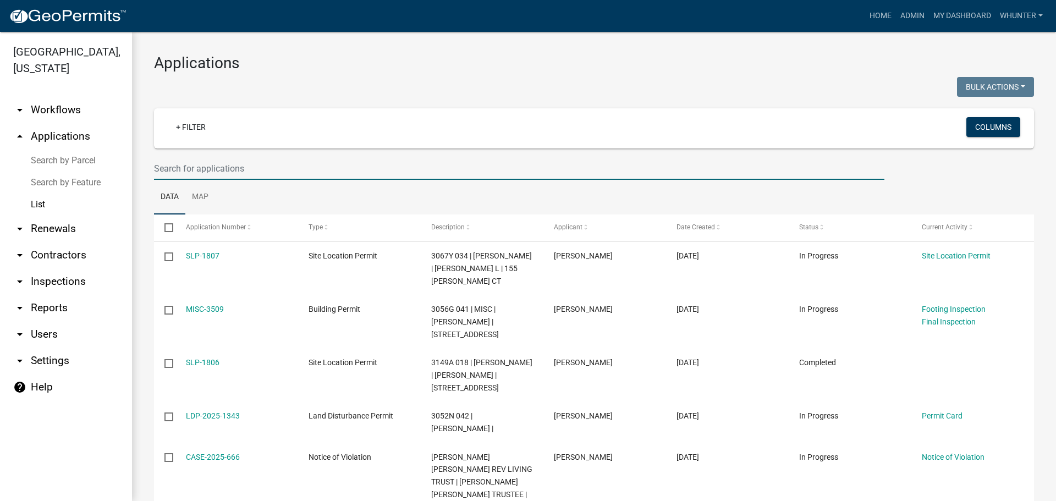
click at [197, 178] on input "text" at bounding box center [519, 168] width 730 height 23
click at [197, 176] on input "text" at bounding box center [519, 168] width 730 height 23
type input "nugget"
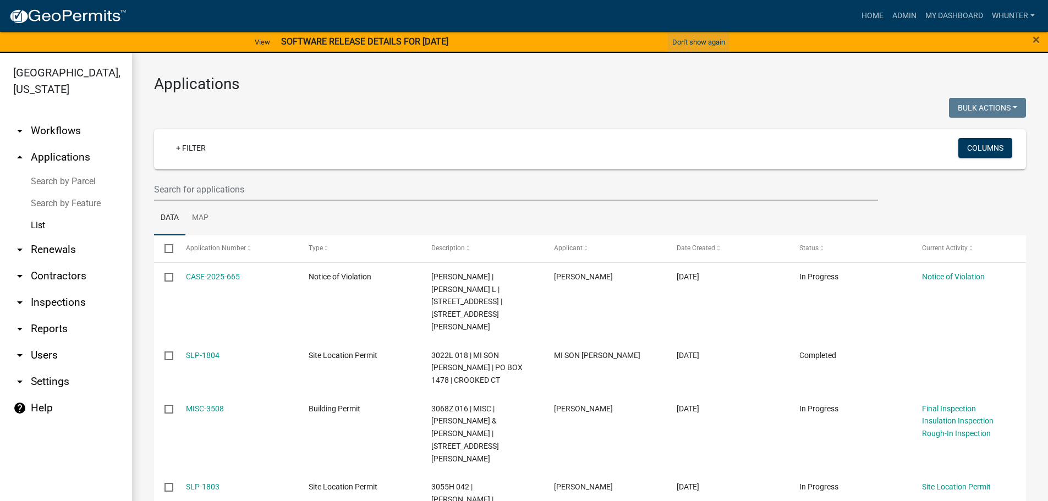
click at [711, 41] on button "Don't show again" at bounding box center [699, 42] width 62 height 18
